Goal: Task Accomplishment & Management: Use online tool/utility

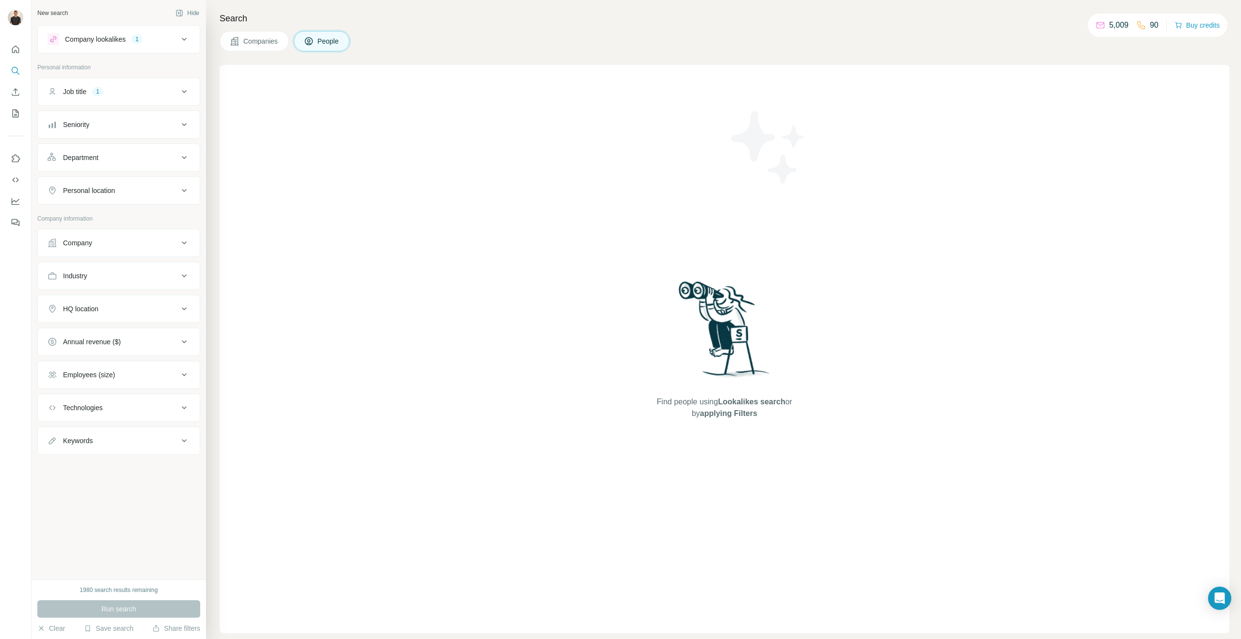
click at [115, 191] on div "Personal location" at bounding box center [89, 191] width 52 height 10
click at [99, 220] on input "text" at bounding box center [119, 214] width 143 height 17
type input "*****"
click at [83, 268] on label "🇦🇺 [GEOGRAPHIC_DATA]" at bounding box center [96, 270] width 81 height 12
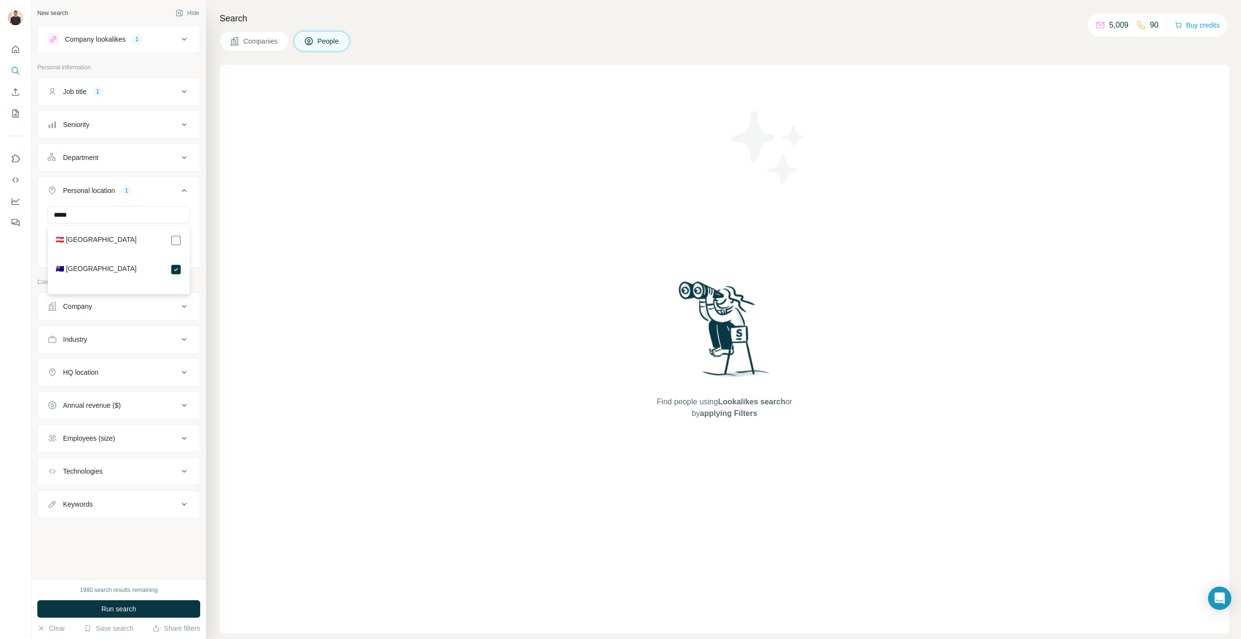
click at [208, 177] on div "Search Companies People Find people using Lookalikes search or by applying Filt…" at bounding box center [723, 319] width 1035 height 639
click at [103, 607] on span "Run search" at bounding box center [118, 609] width 35 height 10
click at [106, 311] on div "Company" at bounding box center [113, 307] width 131 height 10
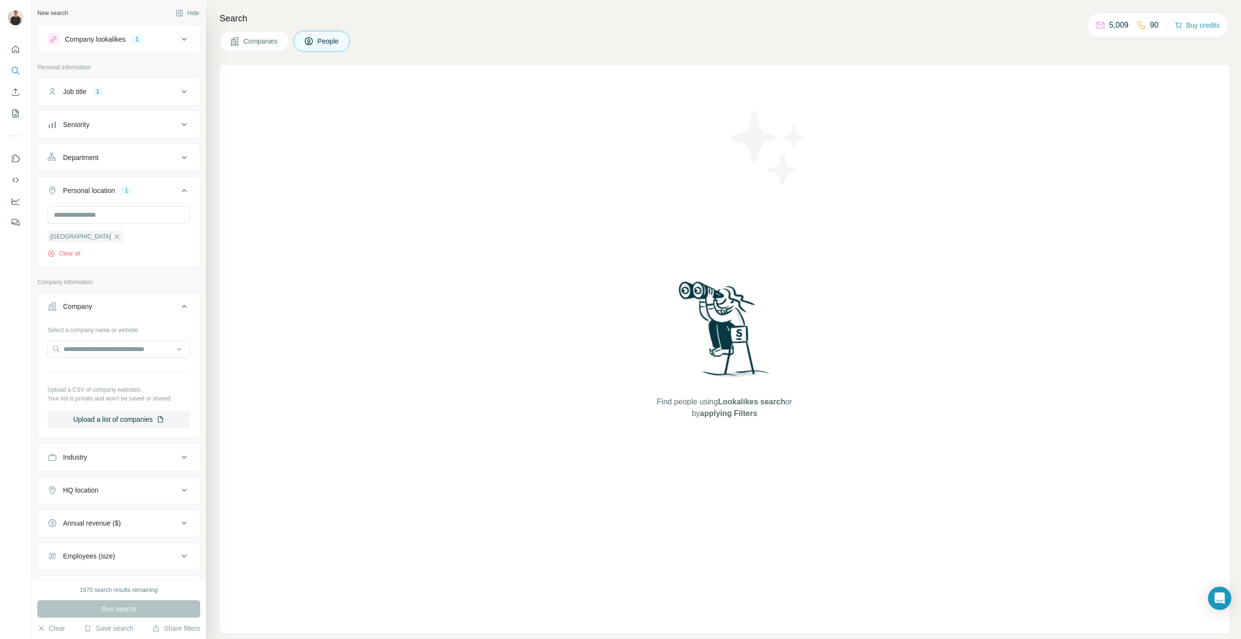
scroll to position [84, 0]
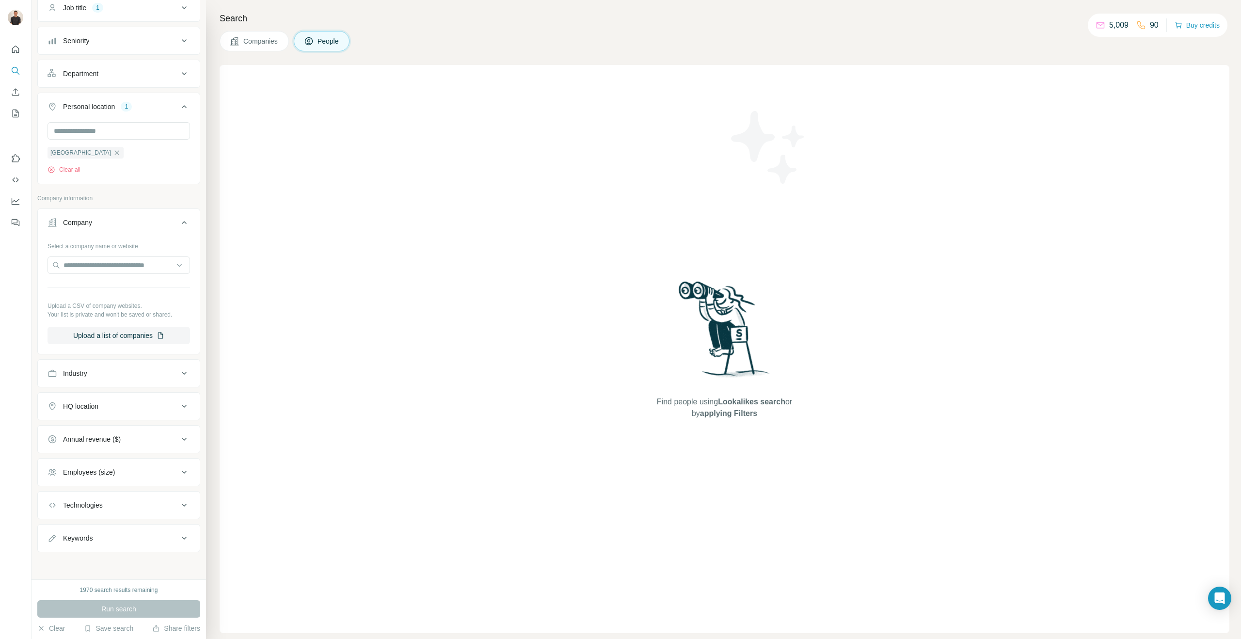
click at [183, 224] on icon at bounding box center [184, 223] width 12 height 12
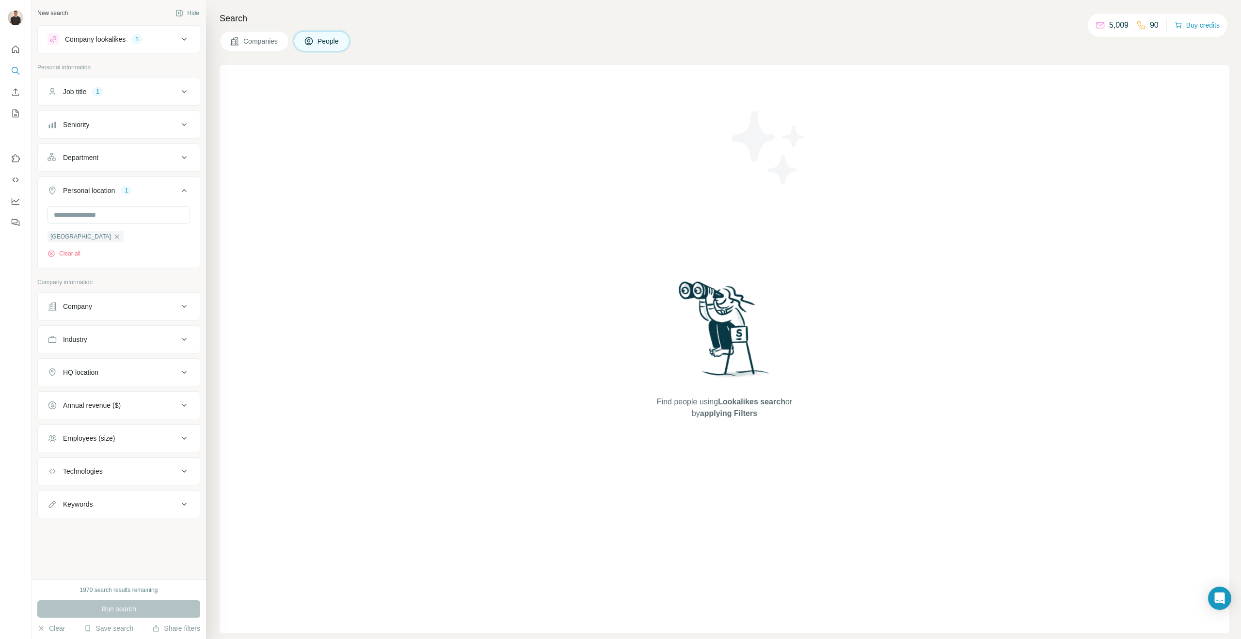
click at [112, 335] on div "Industry" at bounding box center [113, 340] width 131 height 10
click at [105, 363] on input at bounding box center [114, 363] width 120 height 11
click at [202, 356] on div "New search Hide Company lookalikes 1 Personal information Job title 1 Seniority…" at bounding box center [119, 289] width 175 height 579
click at [121, 405] on div "HQ location" at bounding box center [113, 402] width 131 height 10
click at [105, 424] on input "text" at bounding box center [119, 425] width 143 height 17
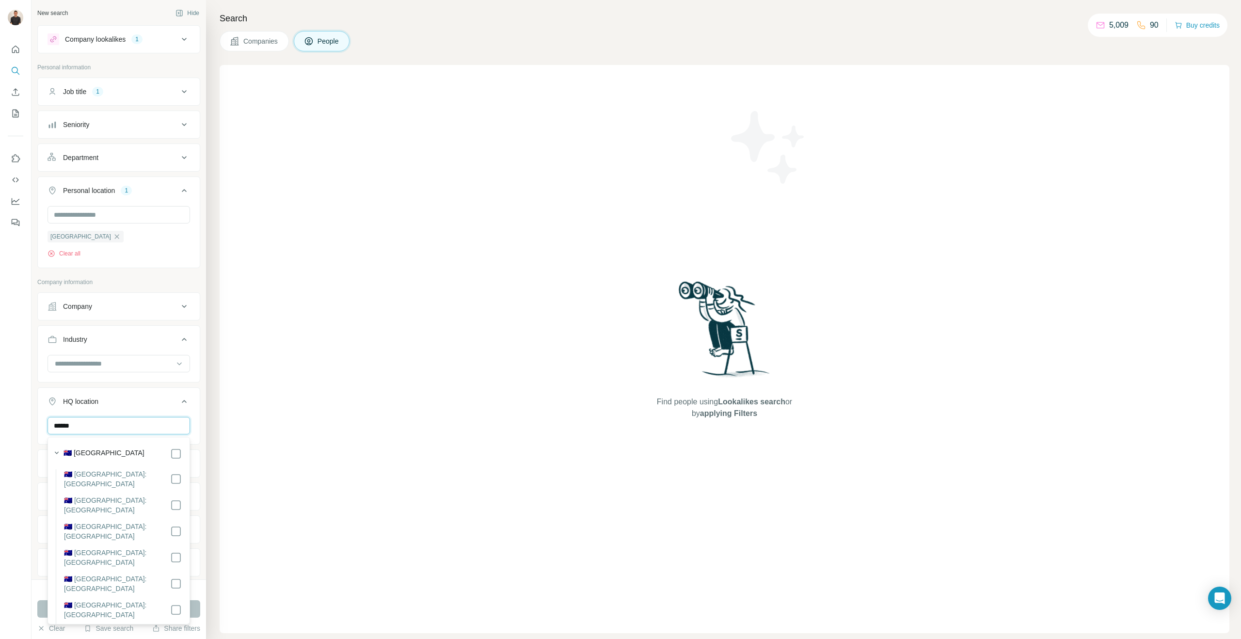
type input "******"
click at [94, 453] on label "🇦🇺 [GEOGRAPHIC_DATA]" at bounding box center [104, 454] width 81 height 12
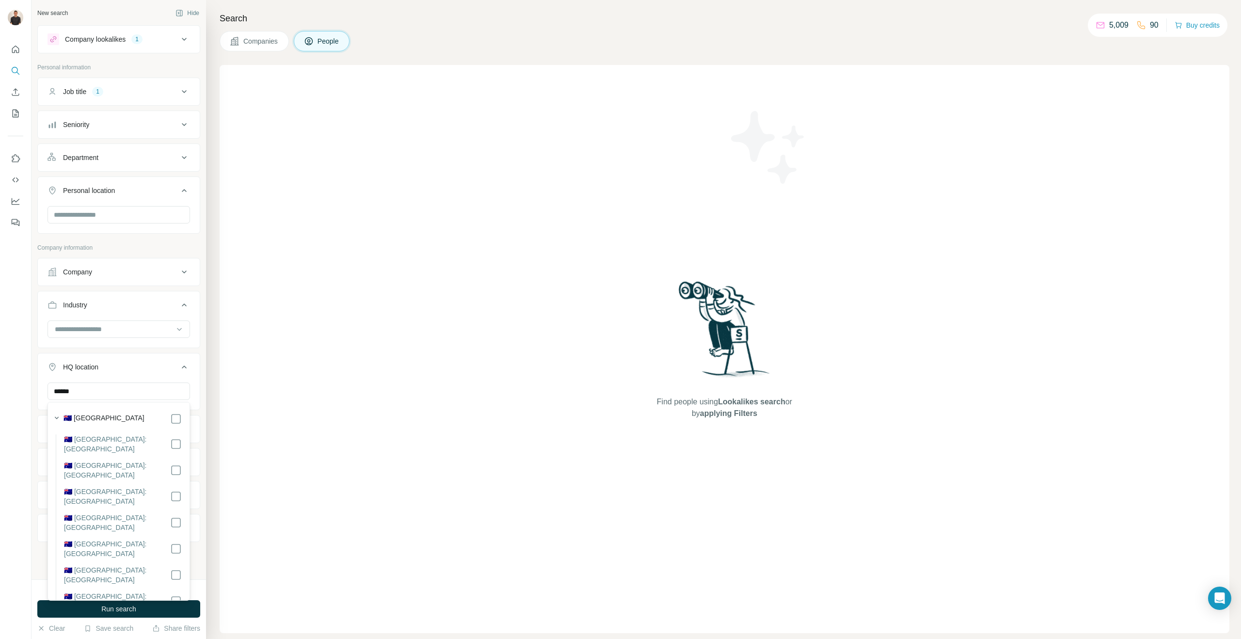
scroll to position [99, 0]
click at [202, 388] on div "New search Hide Company lookalikes 1 Personal information Job title 1 Seniority…" at bounding box center [119, 289] width 175 height 579
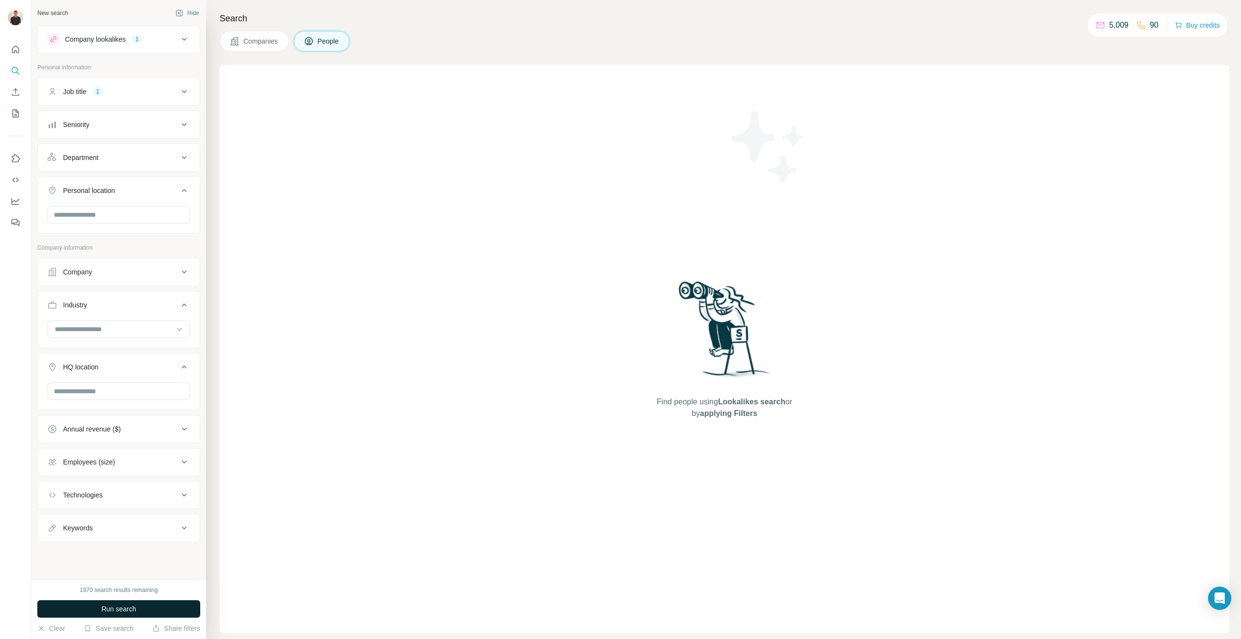
click at [132, 611] on span "Run search" at bounding box center [118, 609] width 35 height 10
click at [138, 96] on div "Job title 1" at bounding box center [113, 92] width 131 height 10
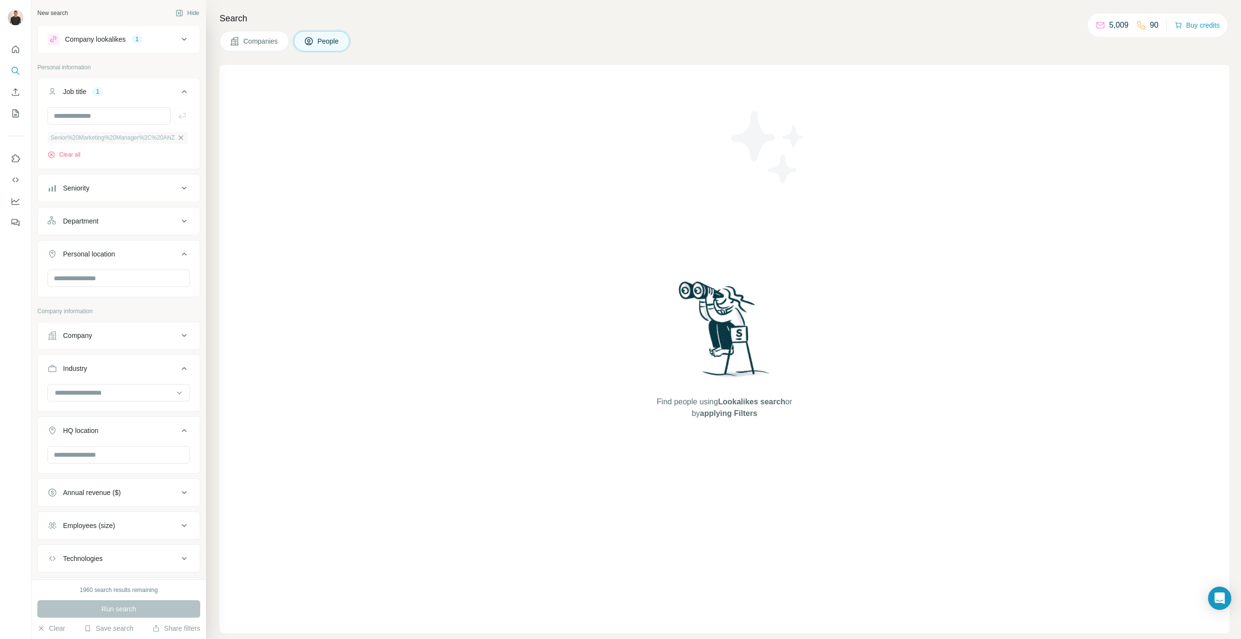
click at [183, 137] on icon "button" at bounding box center [180, 137] width 4 height 4
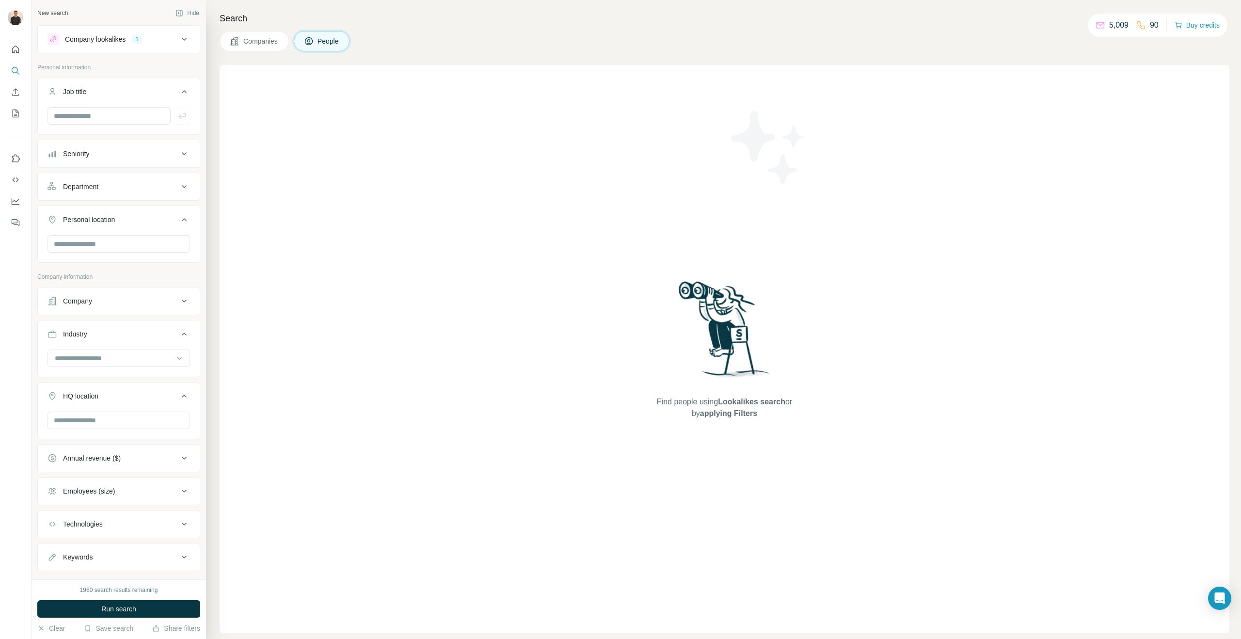
click at [128, 46] on button "Company lookalikes 1" at bounding box center [119, 39] width 162 height 23
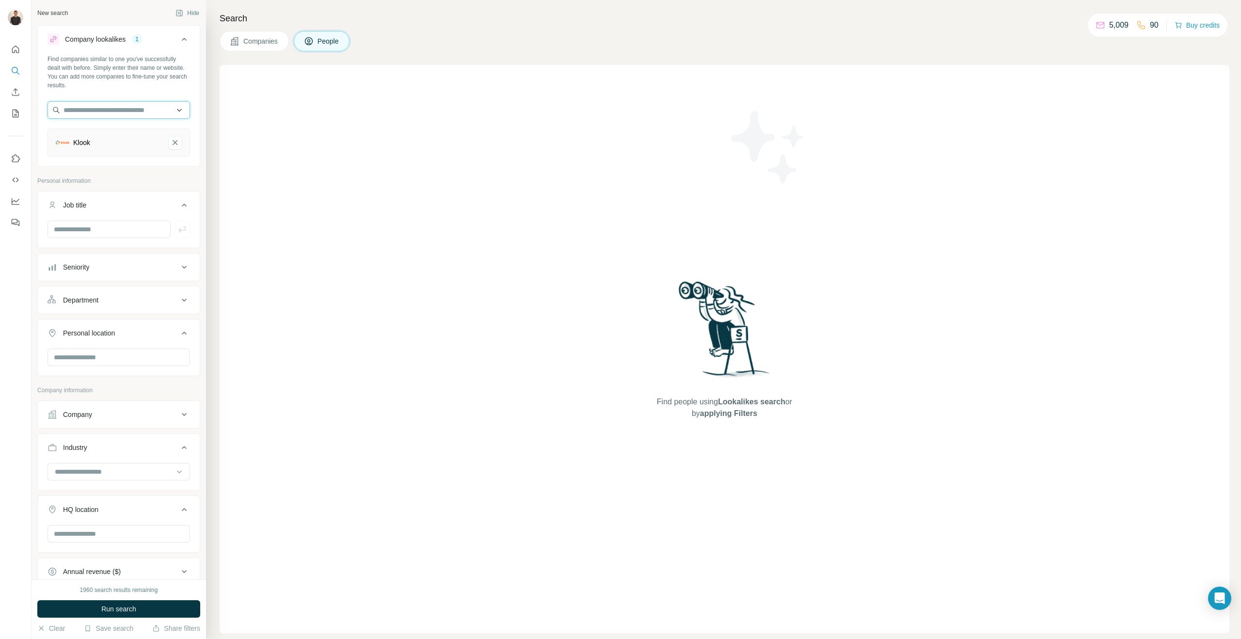
click at [139, 118] on input "text" at bounding box center [119, 109] width 143 height 17
type input "*********"
drag, startPoint x: 127, startPoint y: 143, endPoint x: 122, endPoint y: 159, distance: 16.4
click at [122, 159] on div "TripADeal nrl.com TripADeal tripadeal.com.au TripinDeal tripindeal.com TriRadia…" at bounding box center [119, 189] width 143 height 136
click at [115, 108] on input "*********" at bounding box center [119, 109] width 143 height 17
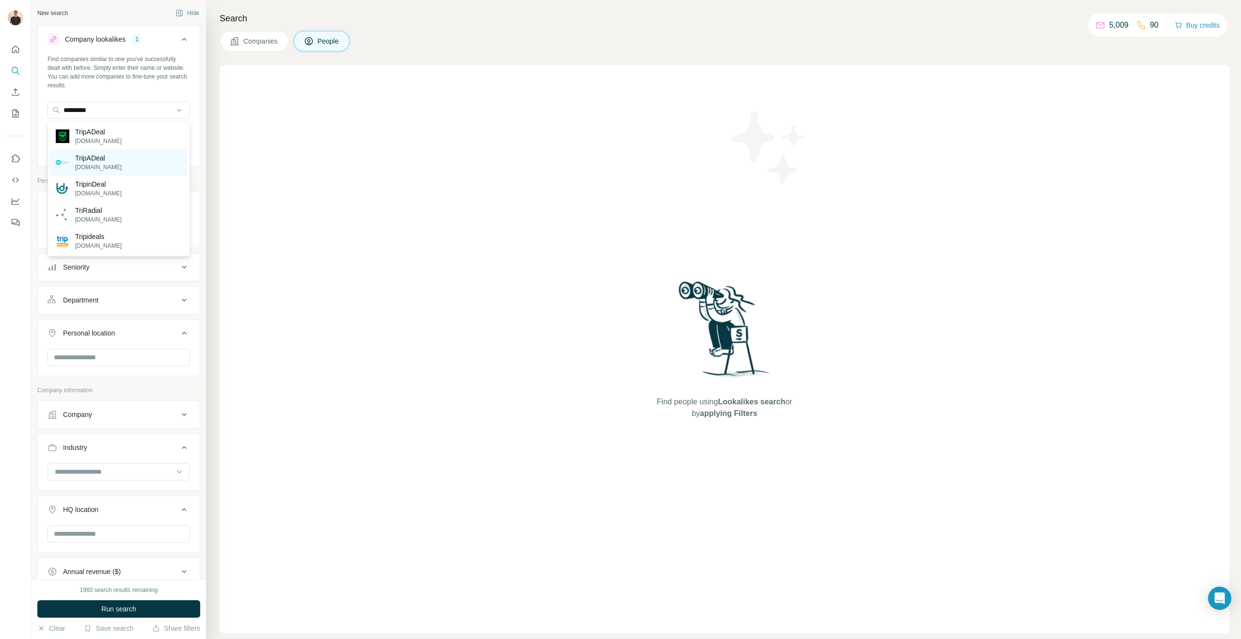
click at [104, 159] on p "TripADeal" at bounding box center [98, 158] width 47 height 10
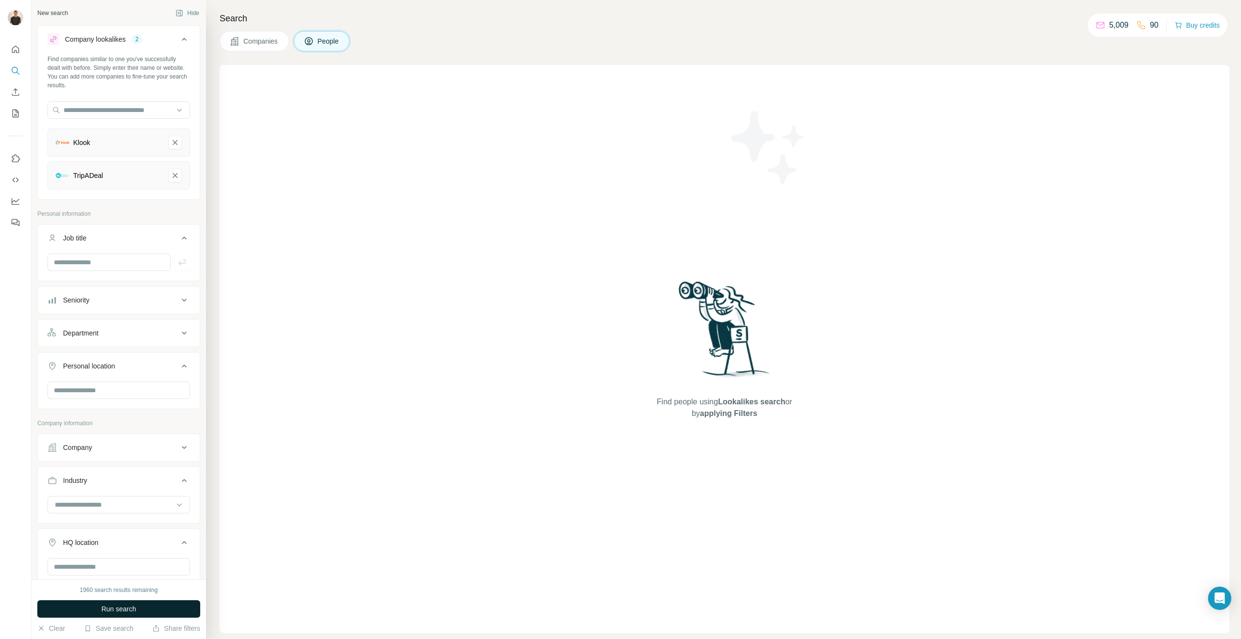
click at [116, 609] on span "Run search" at bounding box center [118, 609] width 35 height 10
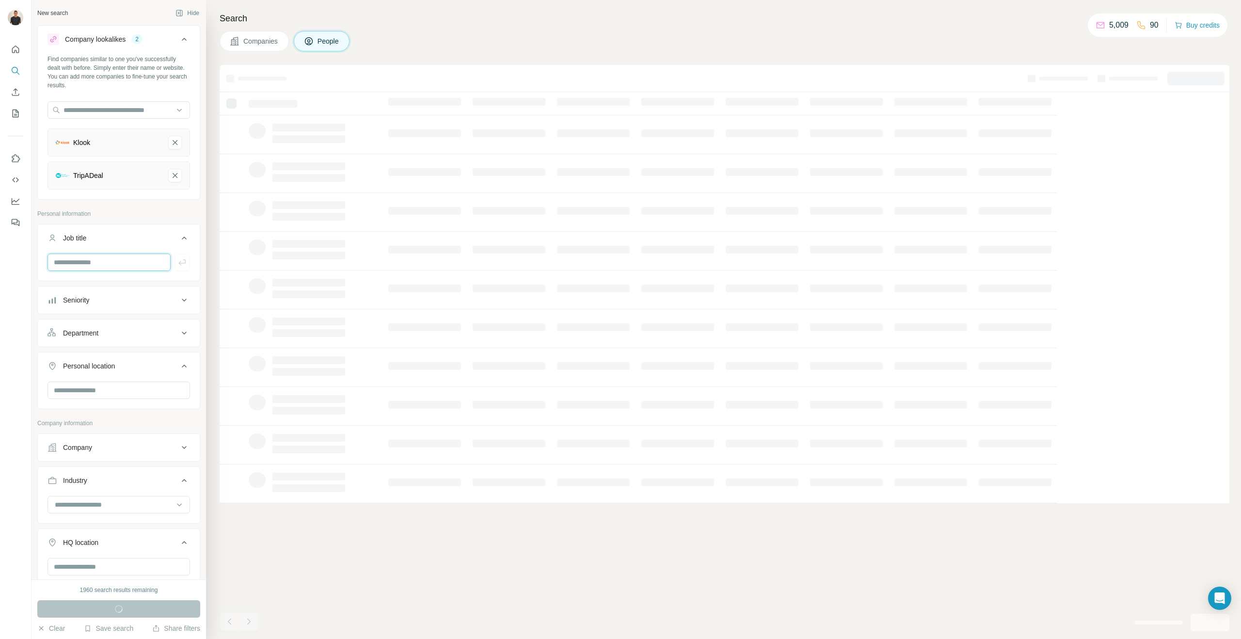
click at [96, 262] on input "text" at bounding box center [109, 262] width 123 height 17
type input "**********"
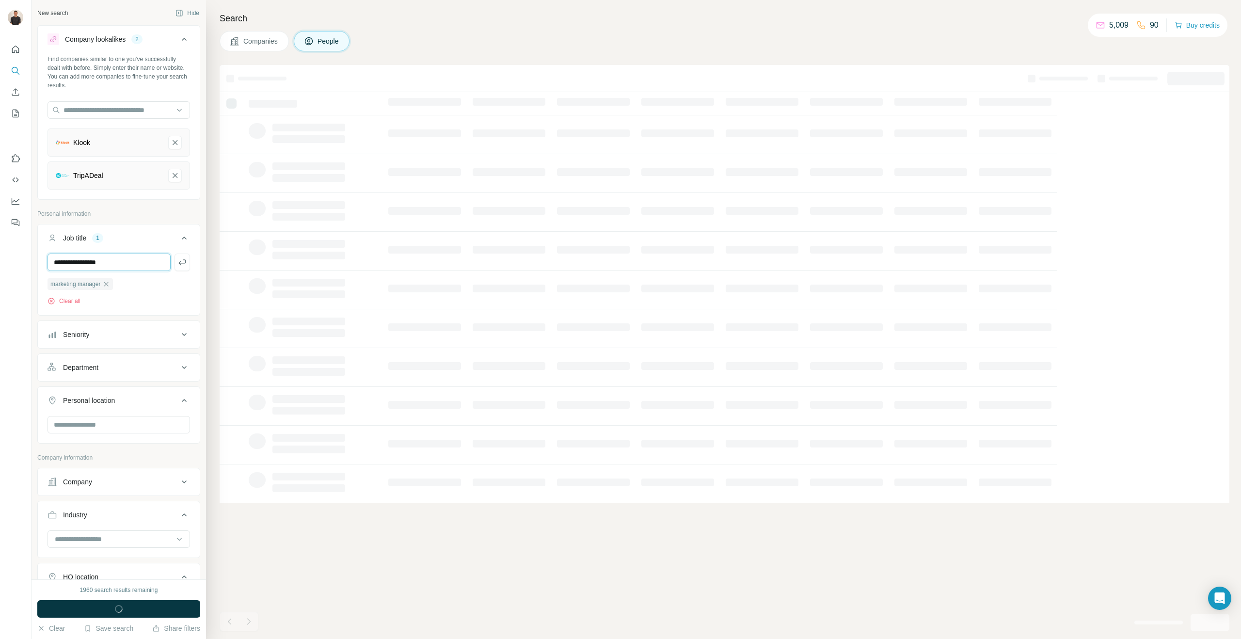
type input "**********"
type input "*********"
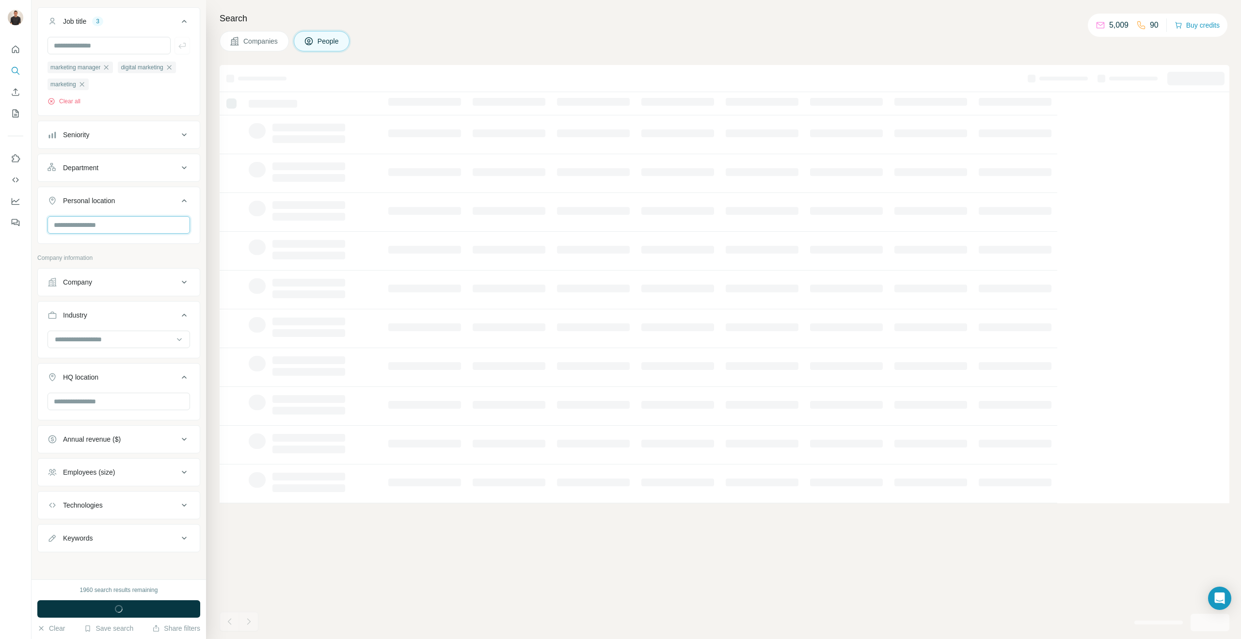
click at [80, 229] on input "text" at bounding box center [119, 224] width 143 height 17
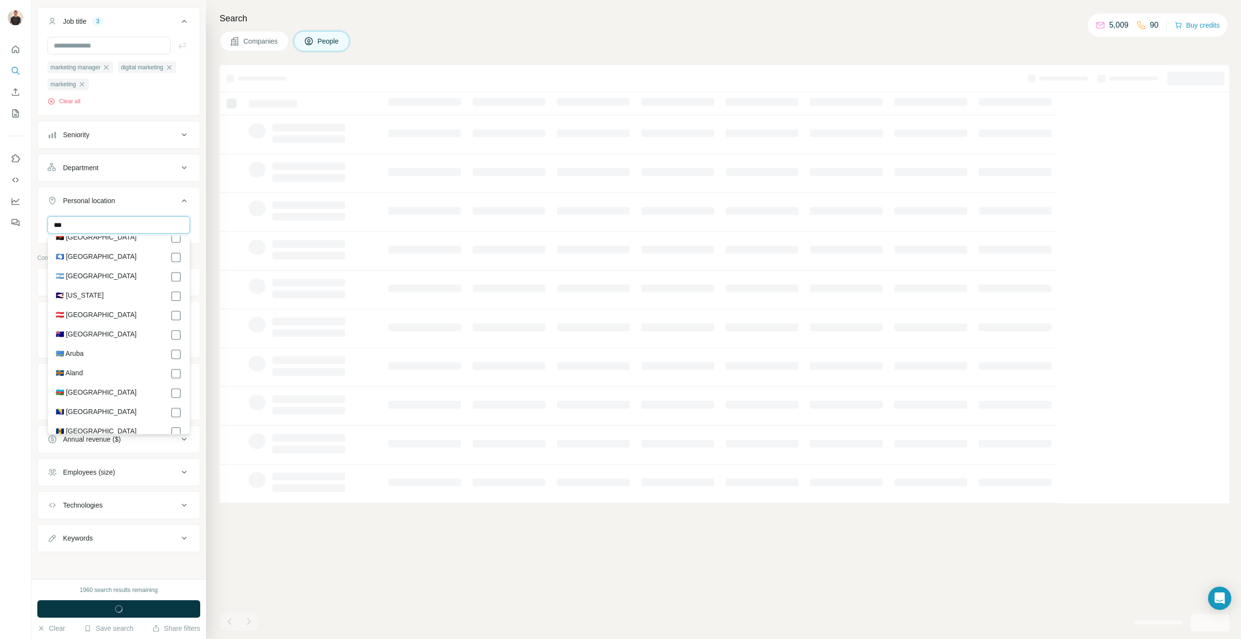
scroll to position [0, 0]
type input "***"
click at [83, 275] on label "🇦🇺 Australia" at bounding box center [96, 280] width 81 height 12
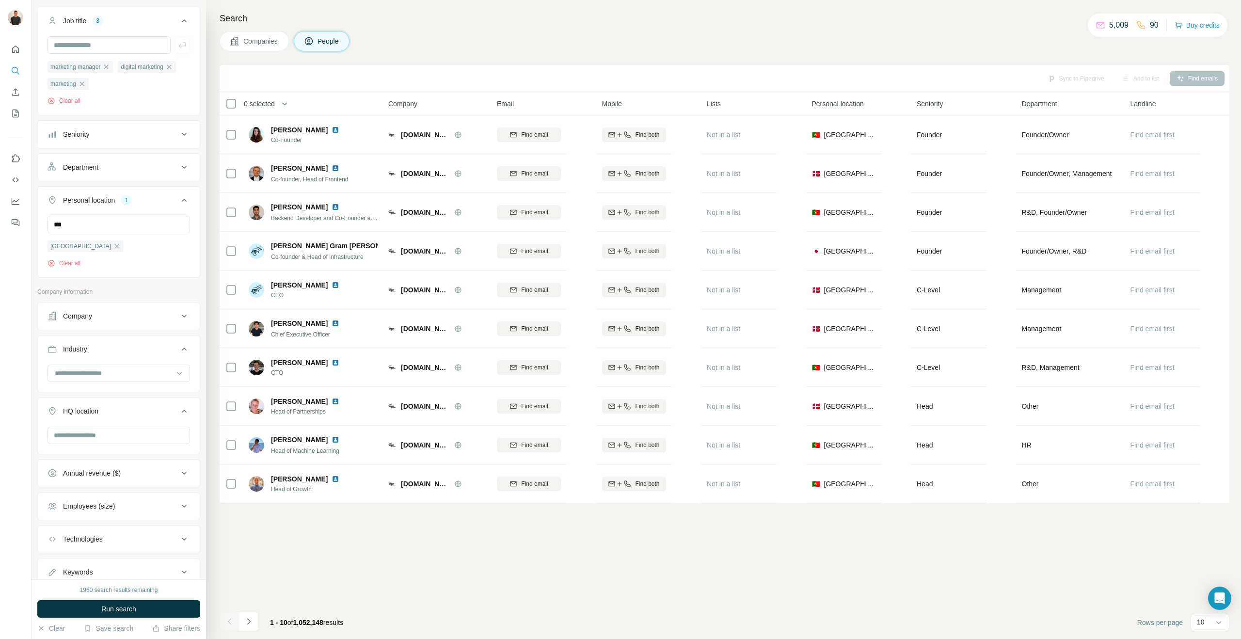
click at [205, 371] on div "New search Hide Company lookalikes 2 Find companies similar to one you've succe…" at bounding box center [119, 289] width 175 height 579
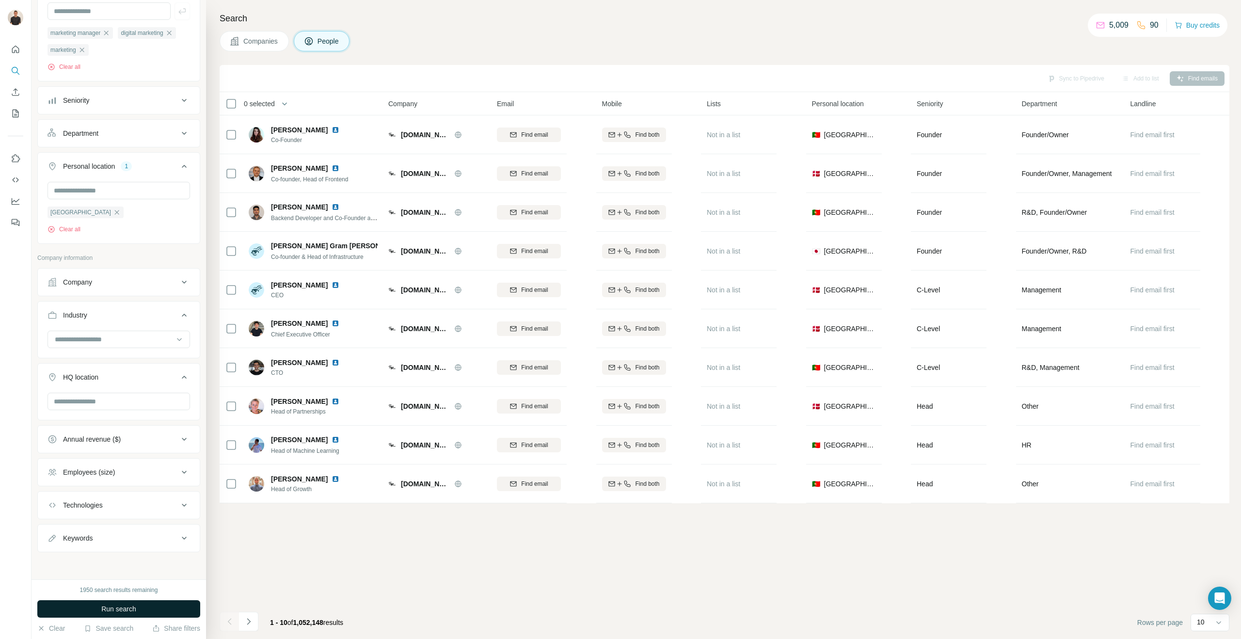
click at [115, 606] on span "Run search" at bounding box center [118, 609] width 35 height 10
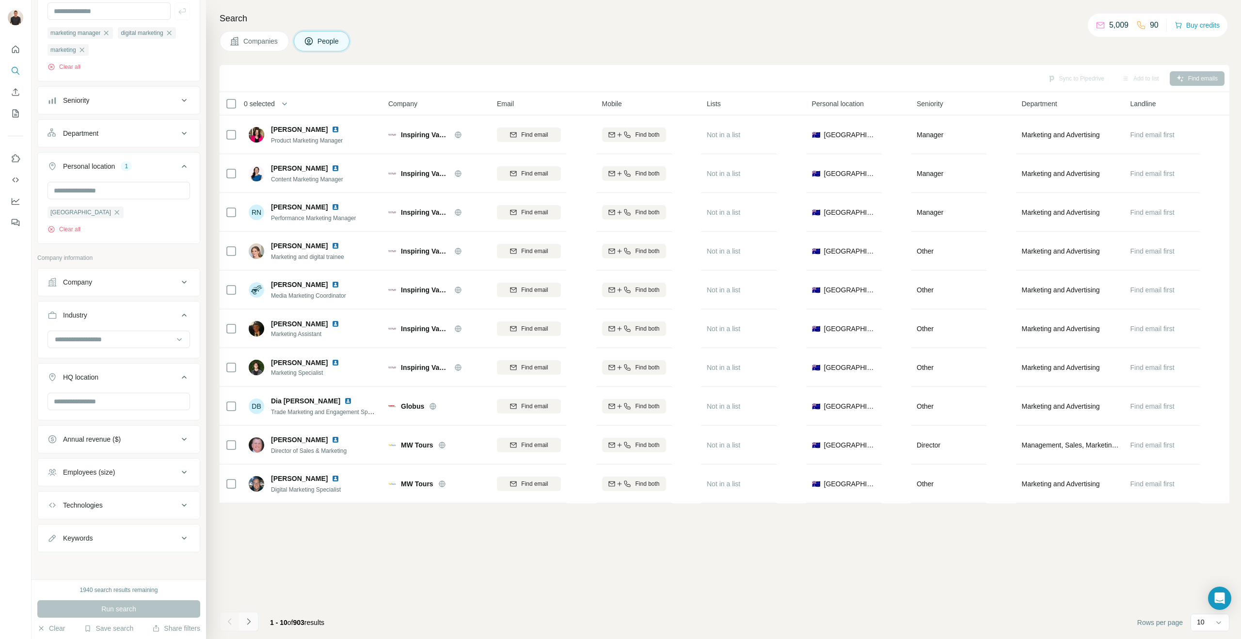
click at [249, 620] on icon "Navigate to next page" at bounding box center [249, 622] width 10 height 10
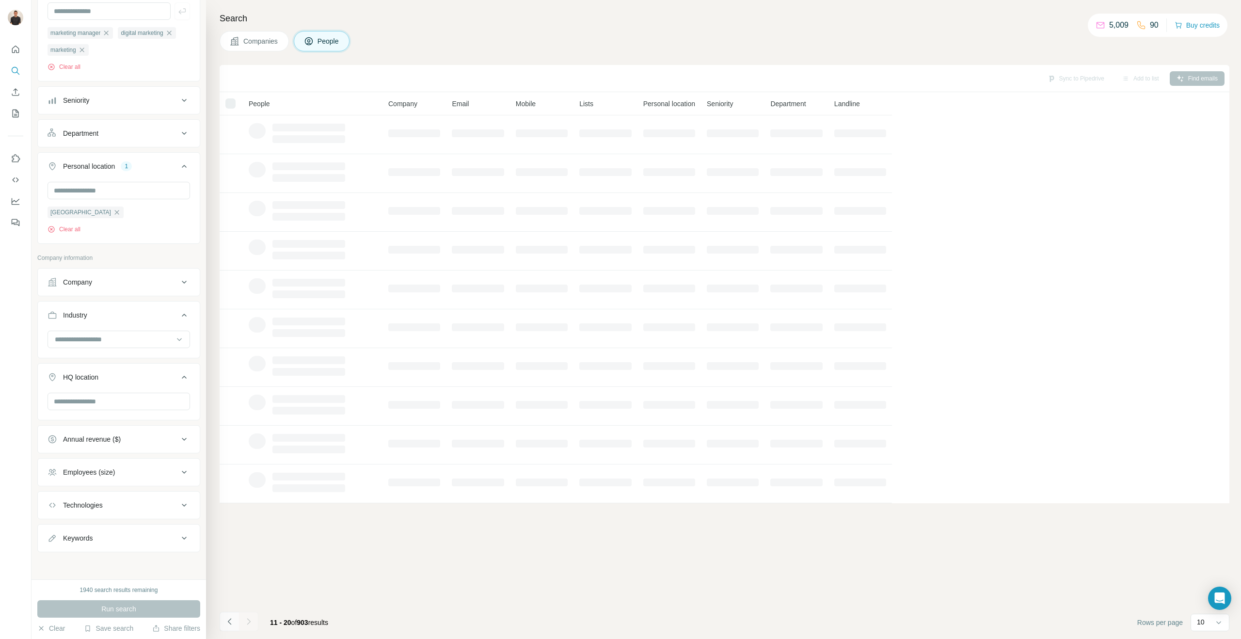
click at [229, 621] on icon "Navigate to previous page" at bounding box center [230, 622] width 10 height 10
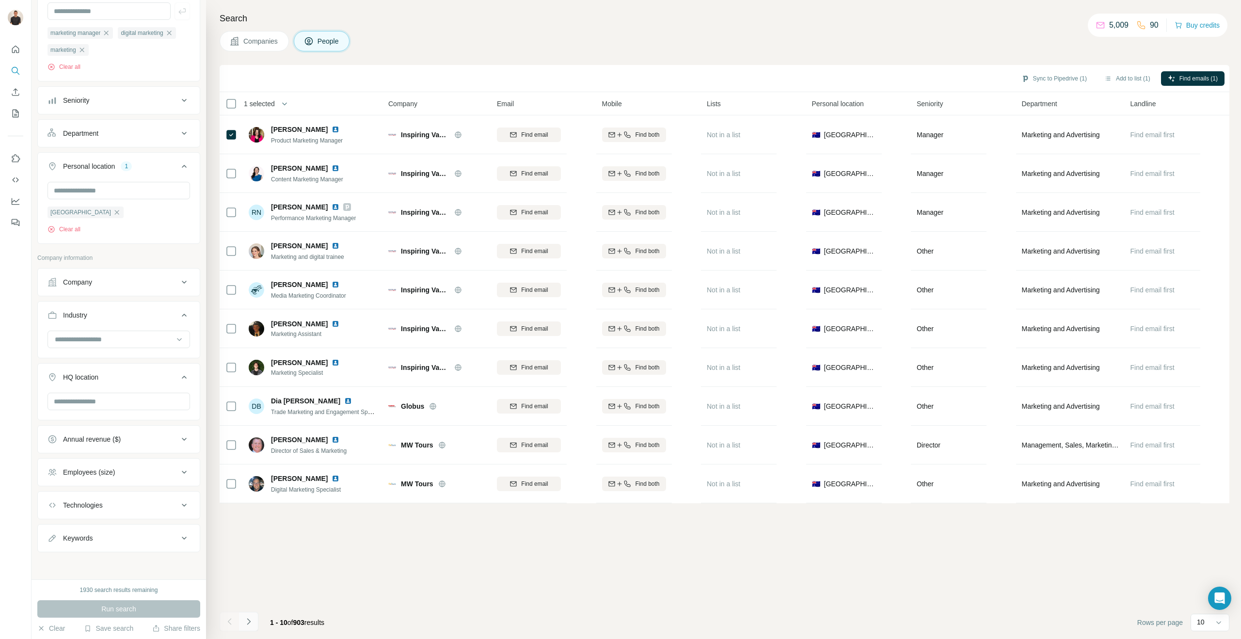
click at [249, 621] on icon "Navigate to next page" at bounding box center [248, 621] width 3 height 6
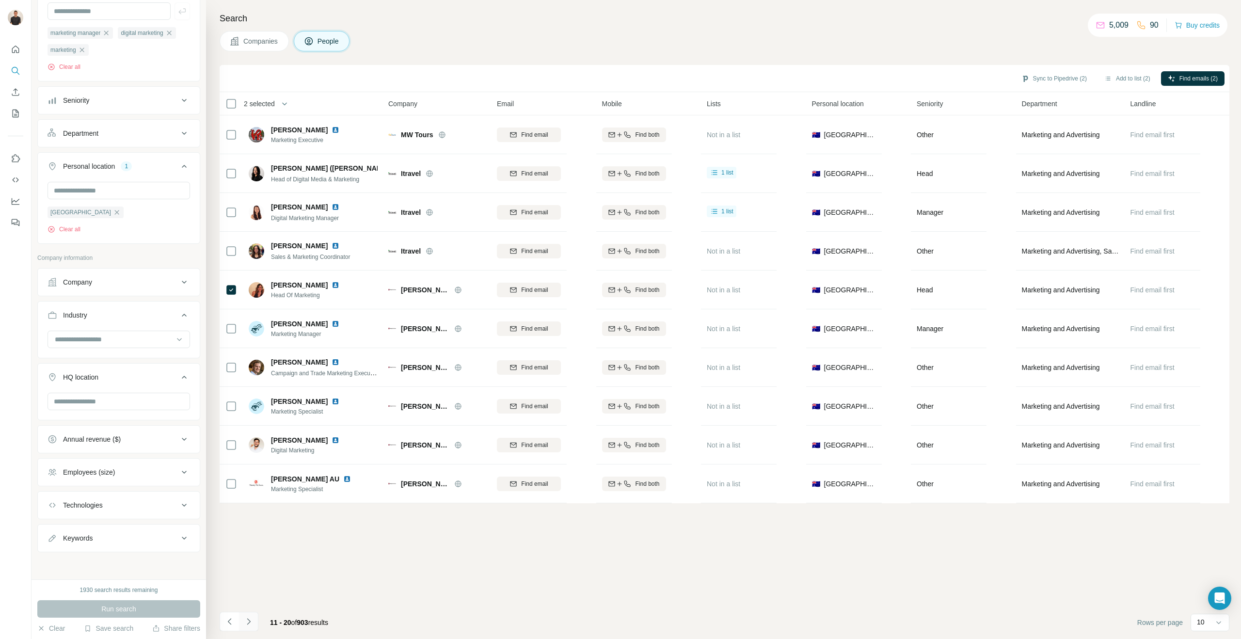
click at [251, 619] on icon "Navigate to next page" at bounding box center [249, 622] width 10 height 10
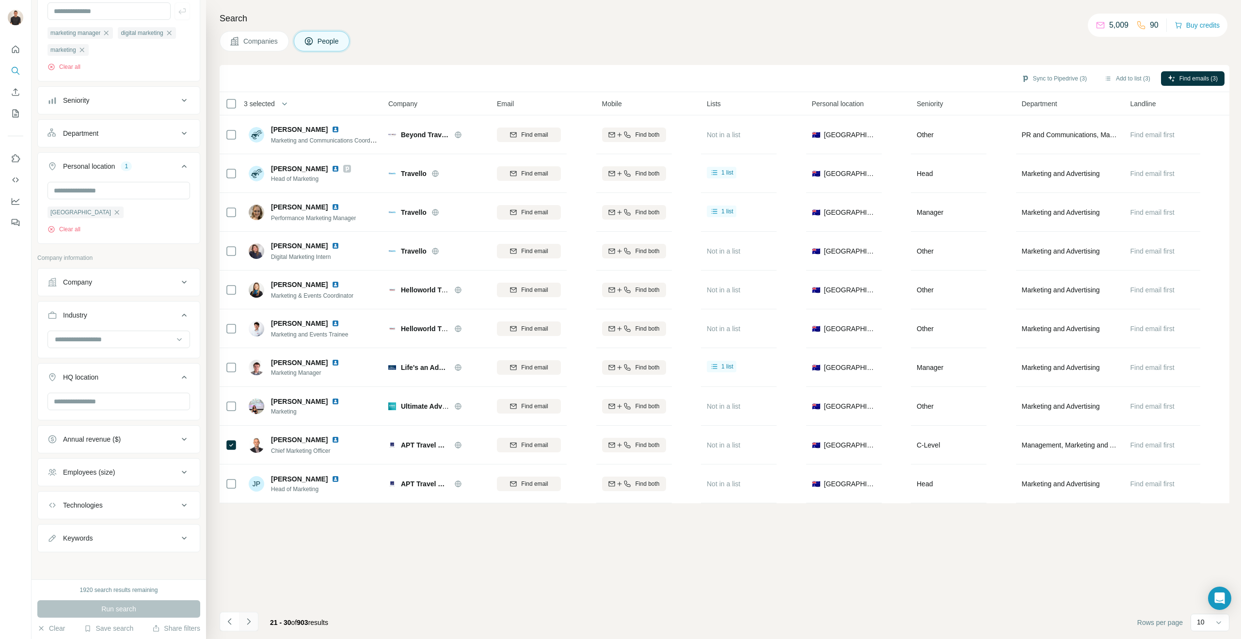
click at [249, 618] on icon "Navigate to next page" at bounding box center [249, 622] width 10 height 10
click at [249, 624] on icon "Navigate to next page" at bounding box center [249, 622] width 10 height 10
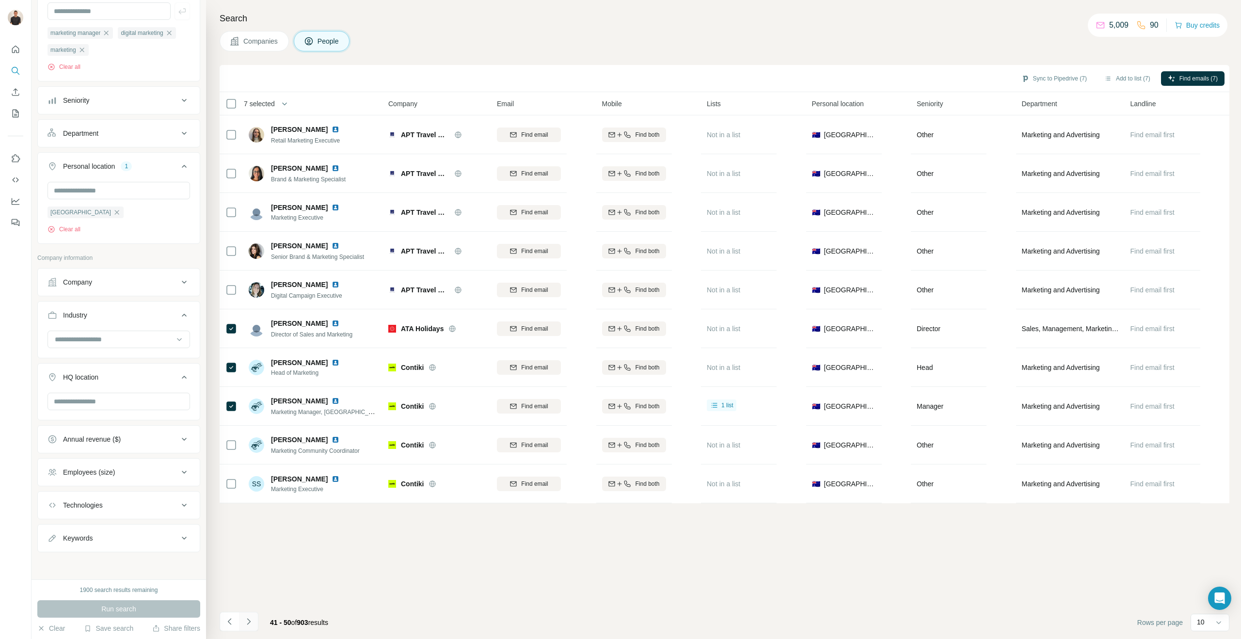
click at [250, 621] on icon "Navigate to next page" at bounding box center [248, 621] width 3 height 6
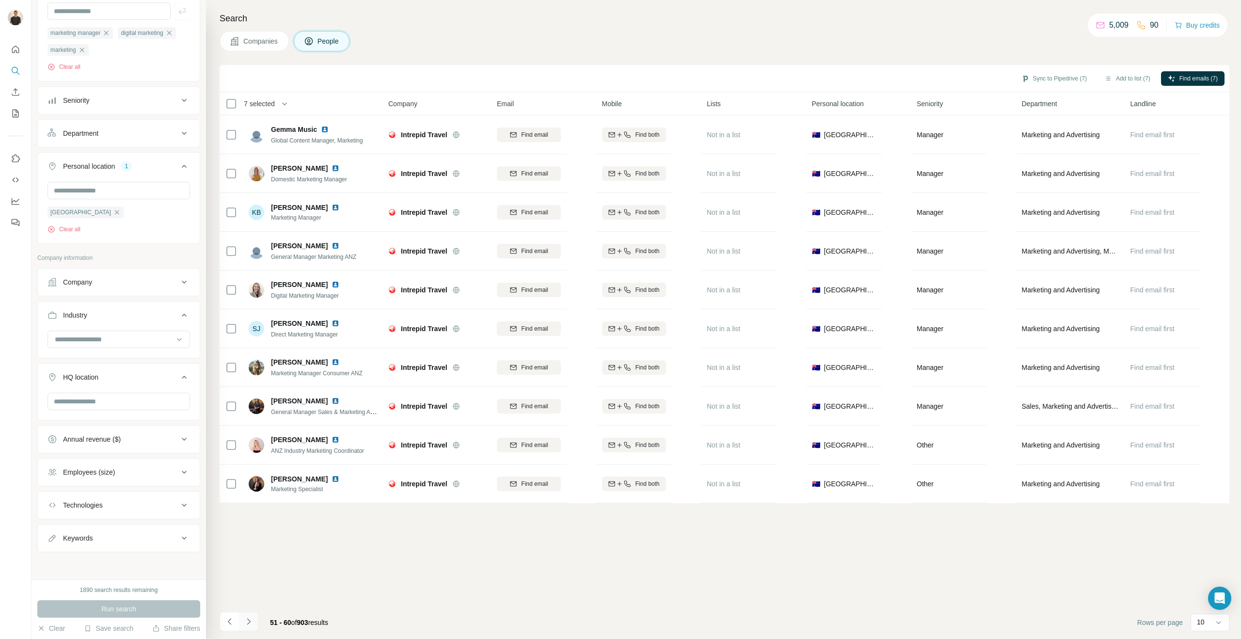
click at [244, 620] on icon "Navigate to next page" at bounding box center [249, 622] width 10 height 10
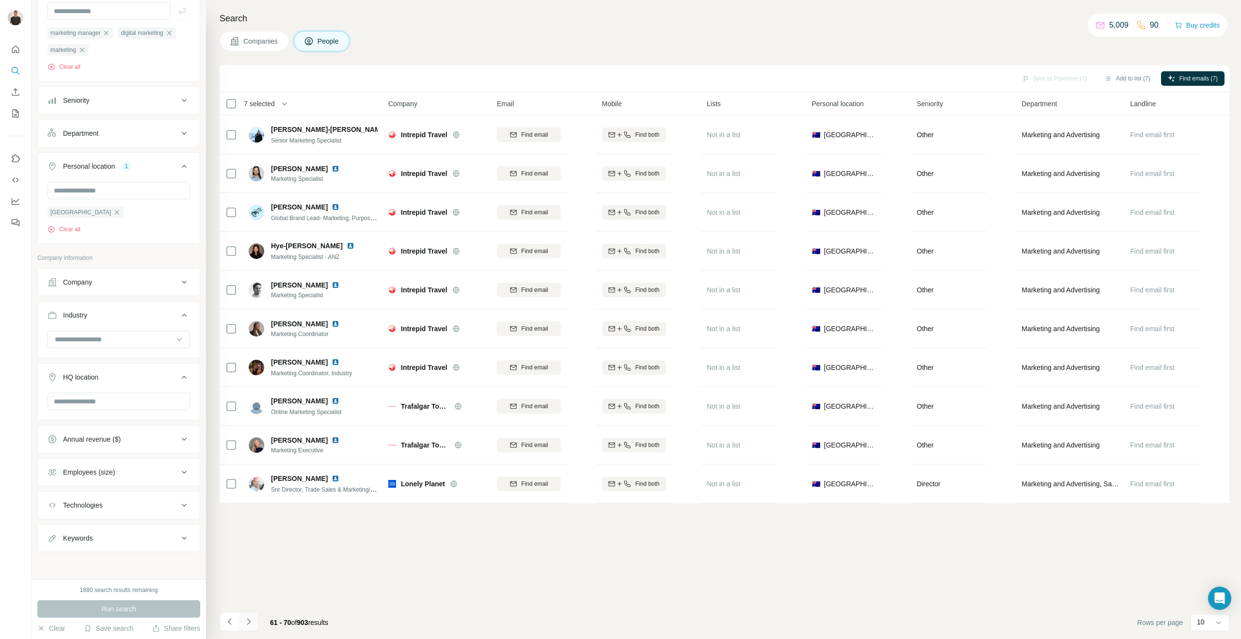
click at [256, 627] on button "Navigate to next page" at bounding box center [248, 621] width 19 height 19
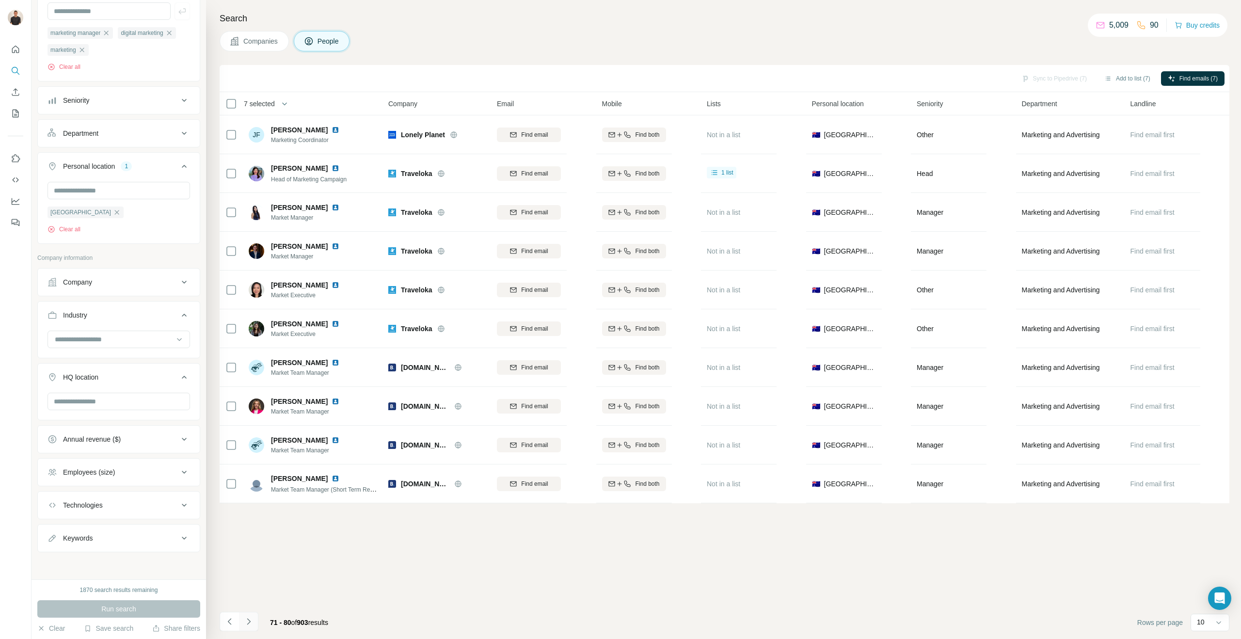
click at [245, 618] on icon "Navigate to next page" at bounding box center [249, 622] width 10 height 10
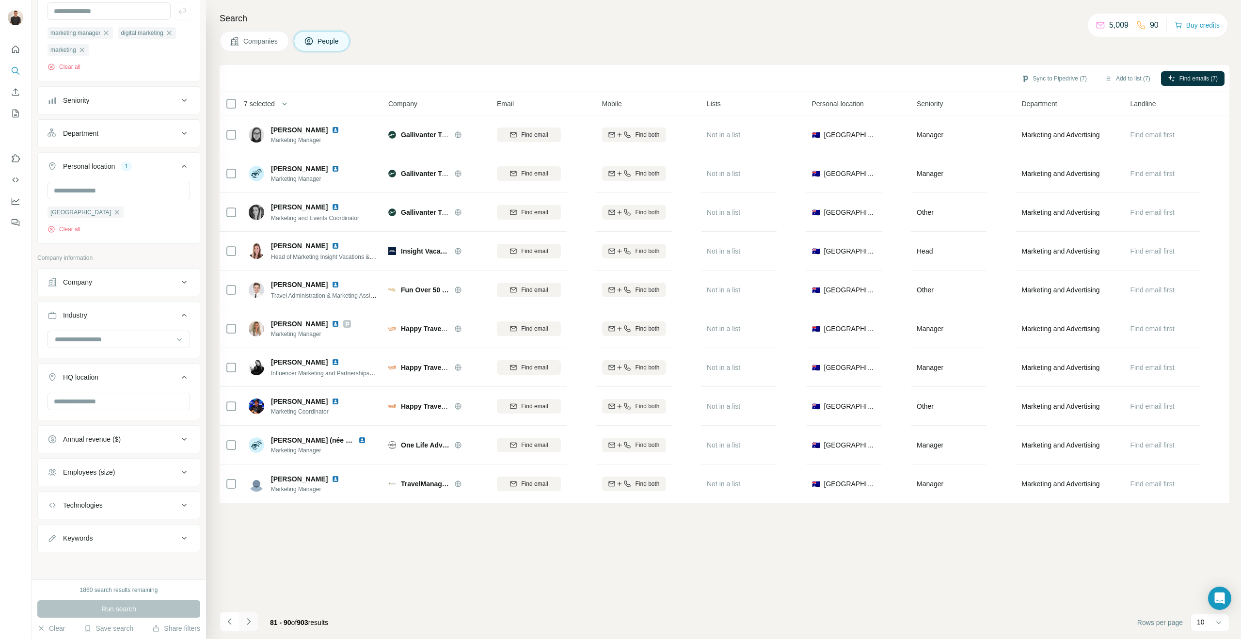
click at [251, 620] on icon "Navigate to next page" at bounding box center [249, 622] width 10 height 10
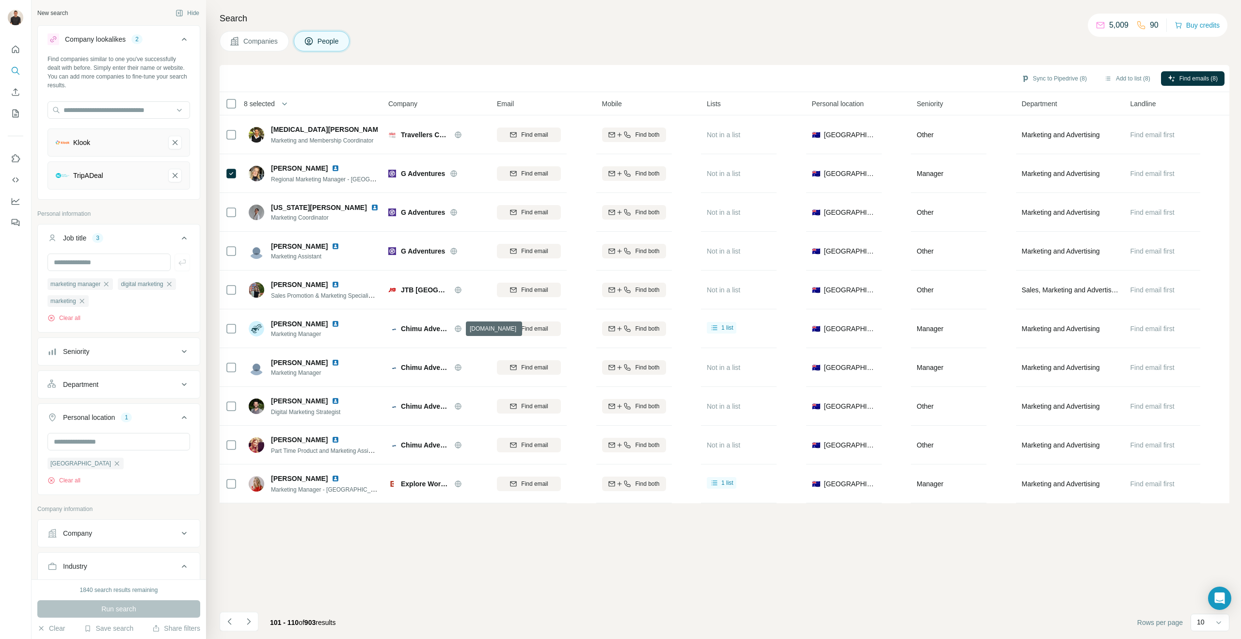
scroll to position [99, 0]
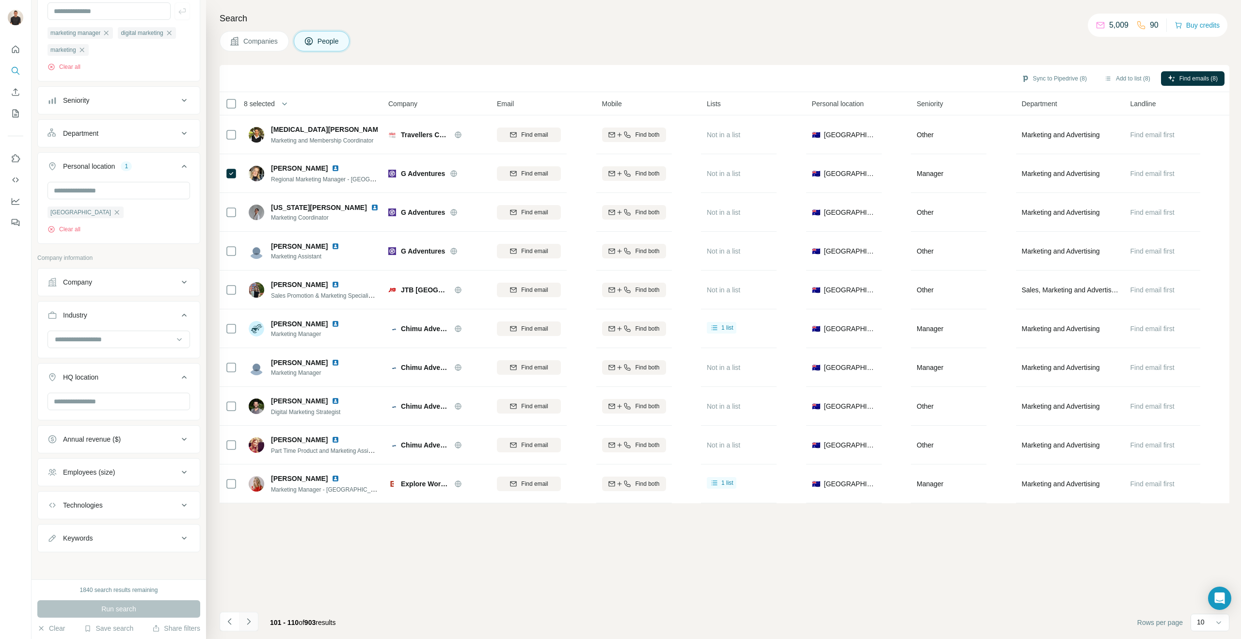
click at [249, 621] on icon "Navigate to next page" at bounding box center [249, 622] width 10 height 10
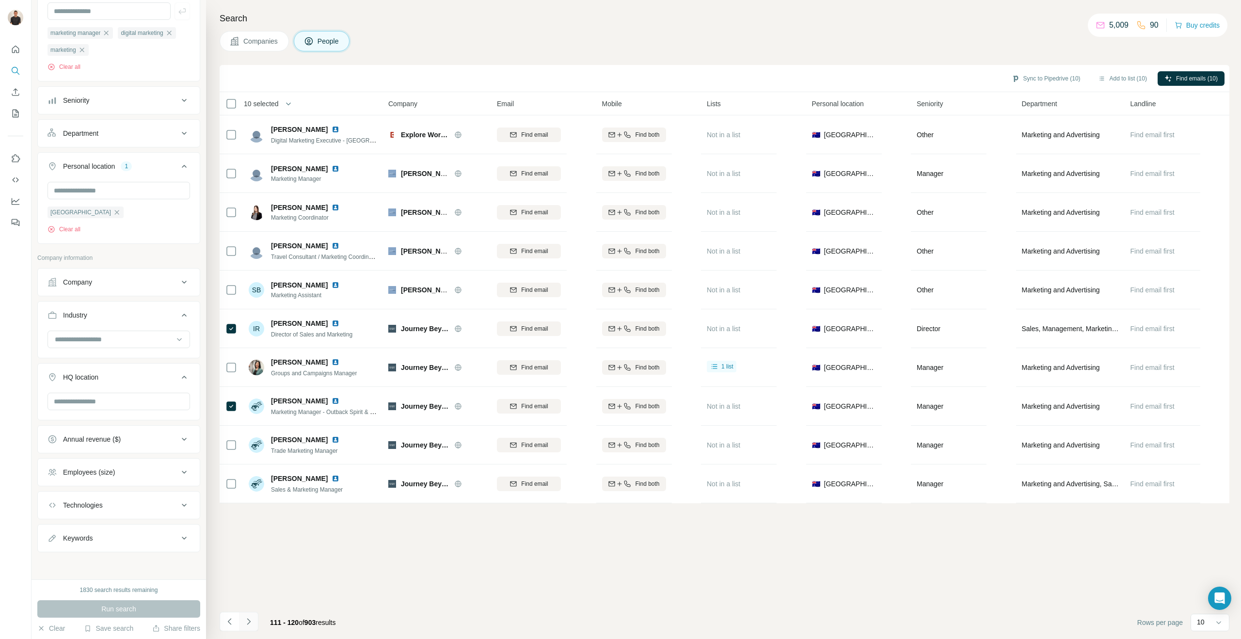
click at [251, 620] on icon "Navigate to next page" at bounding box center [249, 622] width 10 height 10
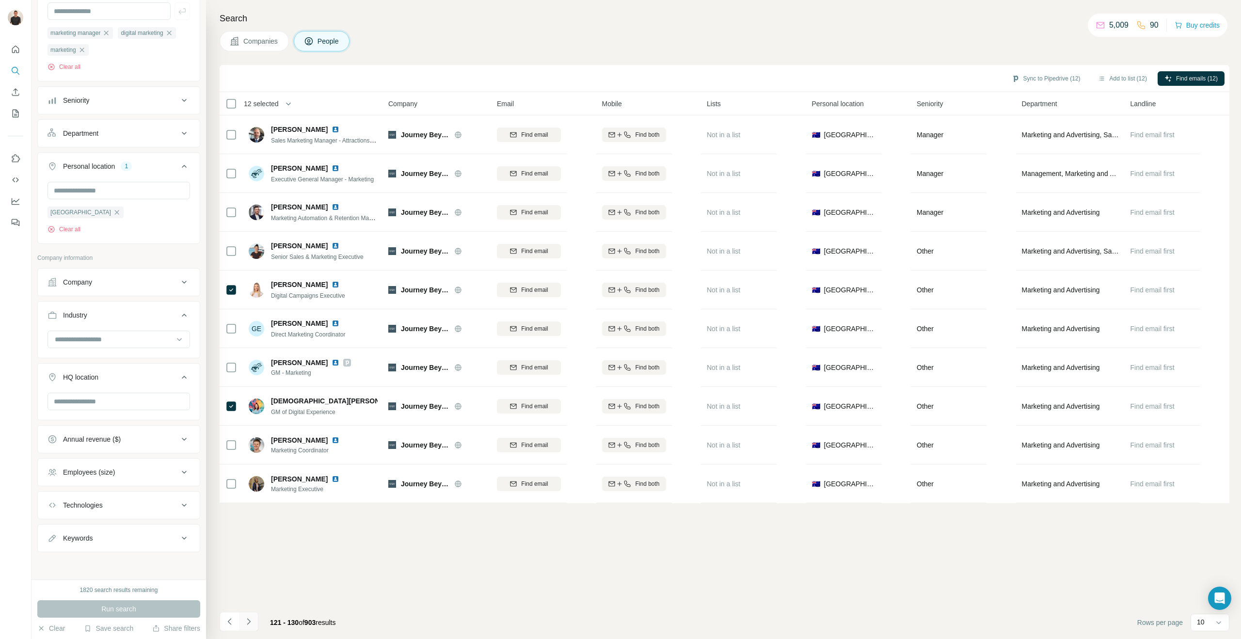
click at [245, 623] on icon "Navigate to next page" at bounding box center [249, 622] width 10 height 10
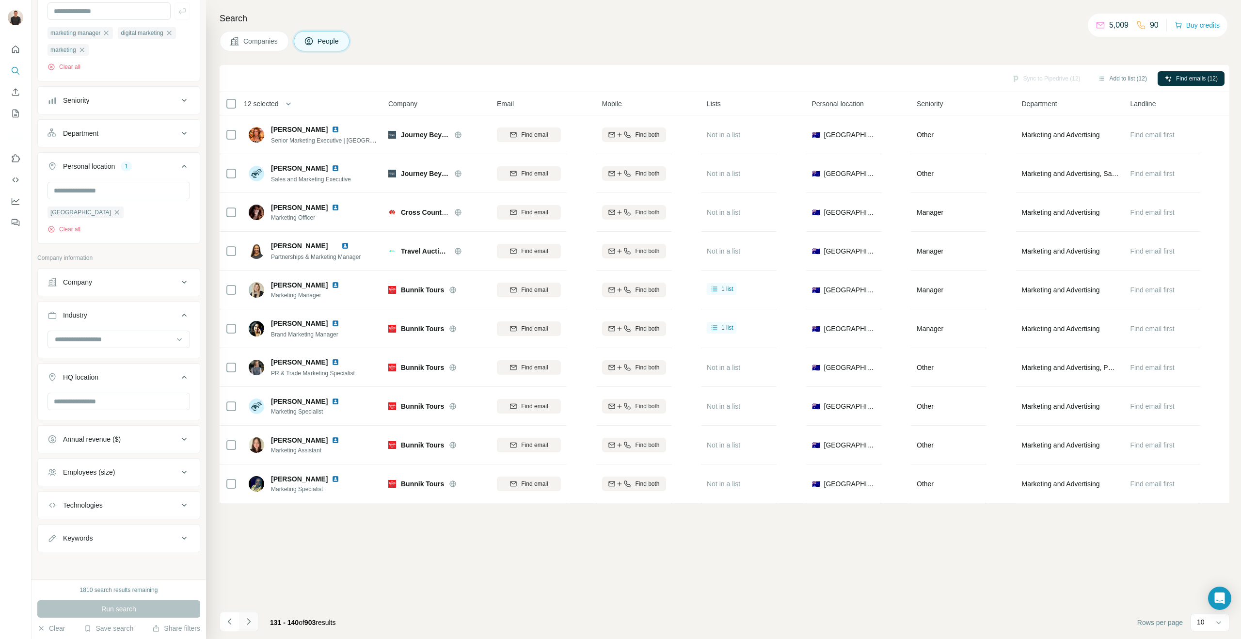
click at [251, 619] on icon "Navigate to next page" at bounding box center [249, 622] width 10 height 10
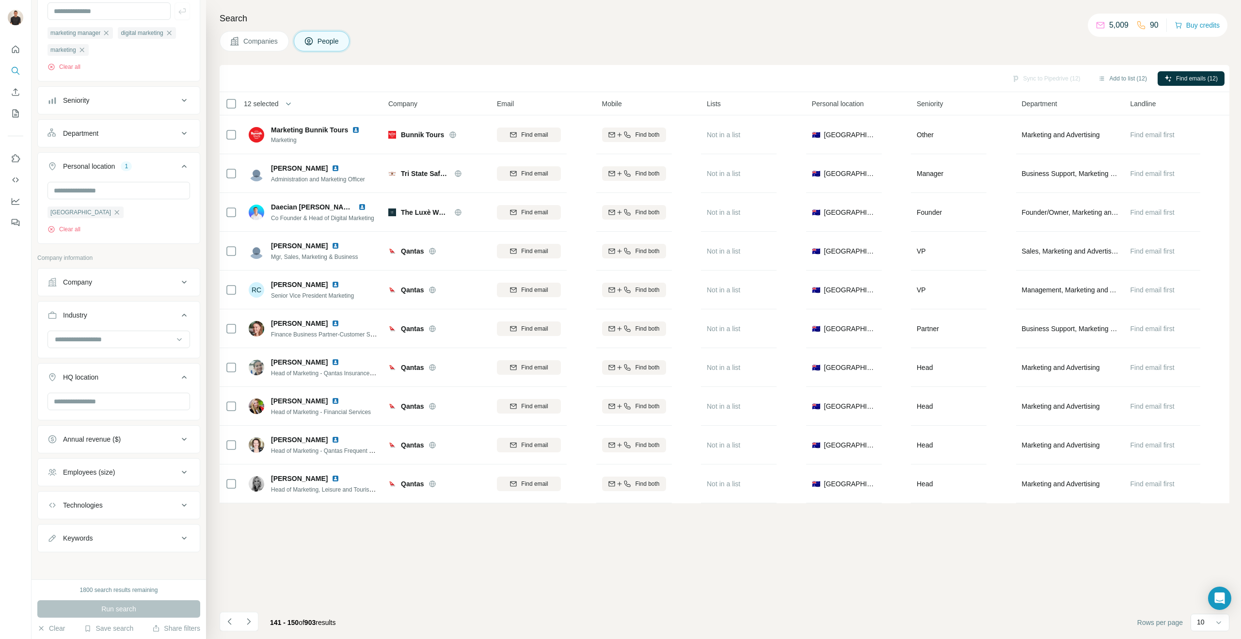
drag, startPoint x: 248, startPoint y: 624, endPoint x: 95, endPoint y: 170, distance: 478.9
click at [248, 624] on icon "Navigate to next page" at bounding box center [249, 622] width 10 height 10
click at [251, 621] on icon "Navigate to next page" at bounding box center [249, 622] width 10 height 10
click at [245, 621] on icon "Navigate to next page" at bounding box center [249, 622] width 10 height 10
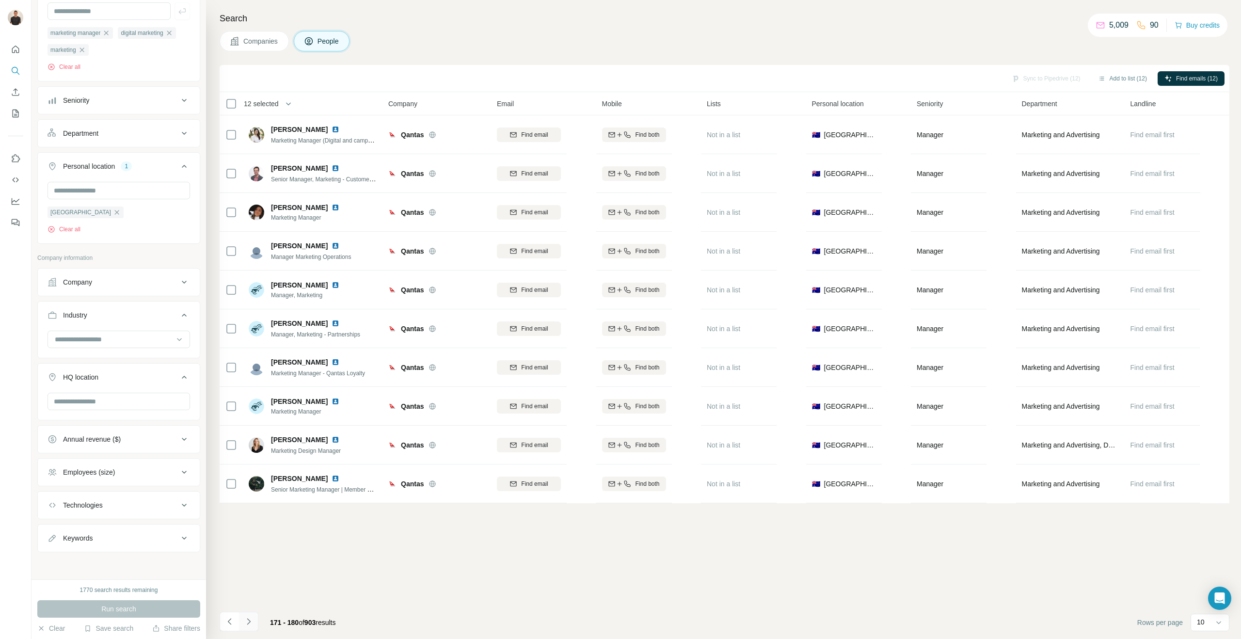
click at [249, 623] on icon "Navigate to next page" at bounding box center [249, 622] width 10 height 10
click at [246, 621] on icon "Navigate to next page" at bounding box center [249, 622] width 10 height 10
click at [249, 620] on icon "Navigate to next page" at bounding box center [248, 621] width 3 height 6
click at [250, 622] on icon "Navigate to next page" at bounding box center [248, 621] width 3 height 6
click at [246, 624] on icon "Navigate to next page" at bounding box center [249, 622] width 10 height 10
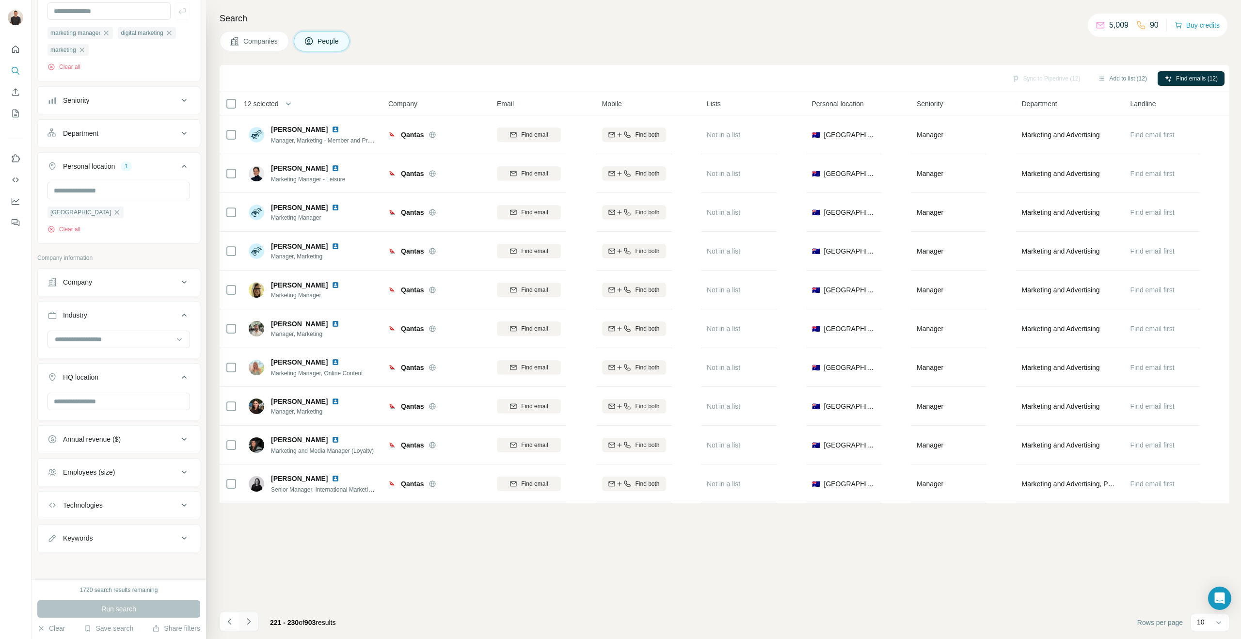
click at [249, 621] on icon "Navigate to next page" at bounding box center [248, 621] width 3 height 6
click at [252, 620] on icon "Navigate to next page" at bounding box center [249, 622] width 10 height 10
click at [252, 619] on icon "Navigate to next page" at bounding box center [249, 622] width 10 height 10
click at [248, 628] on button "Navigate to next page" at bounding box center [248, 621] width 19 height 19
click at [251, 618] on icon "Navigate to next page" at bounding box center [249, 622] width 10 height 10
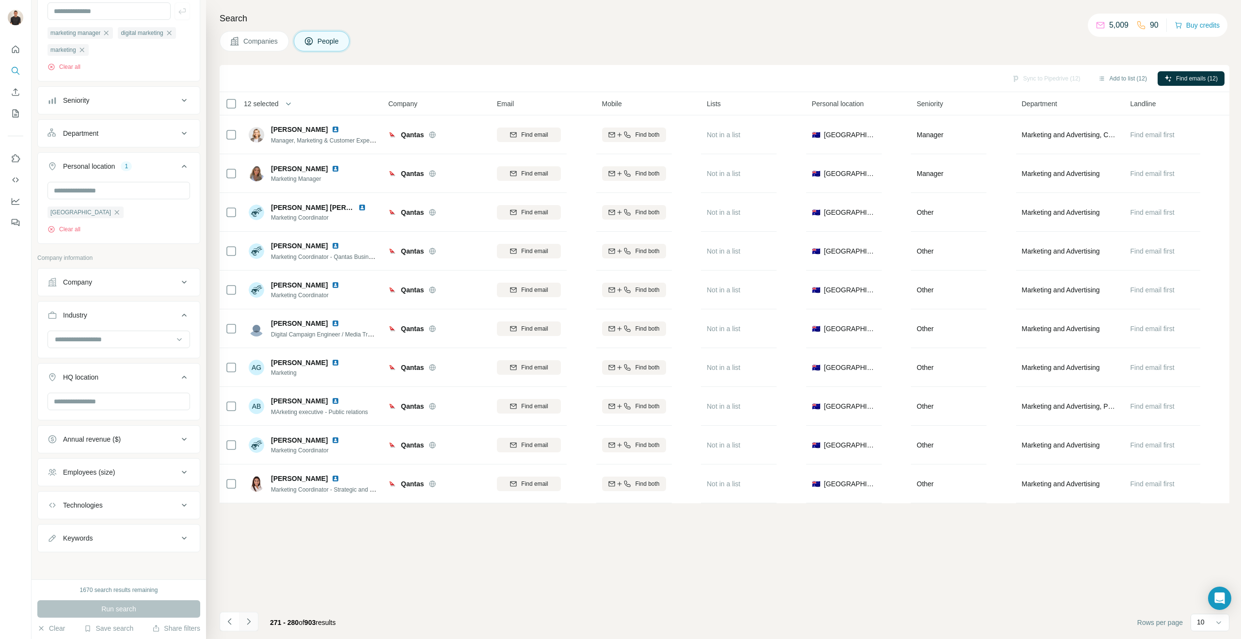
click at [248, 624] on icon "Navigate to next page" at bounding box center [249, 622] width 10 height 10
click at [251, 623] on icon "Navigate to next page" at bounding box center [249, 622] width 10 height 10
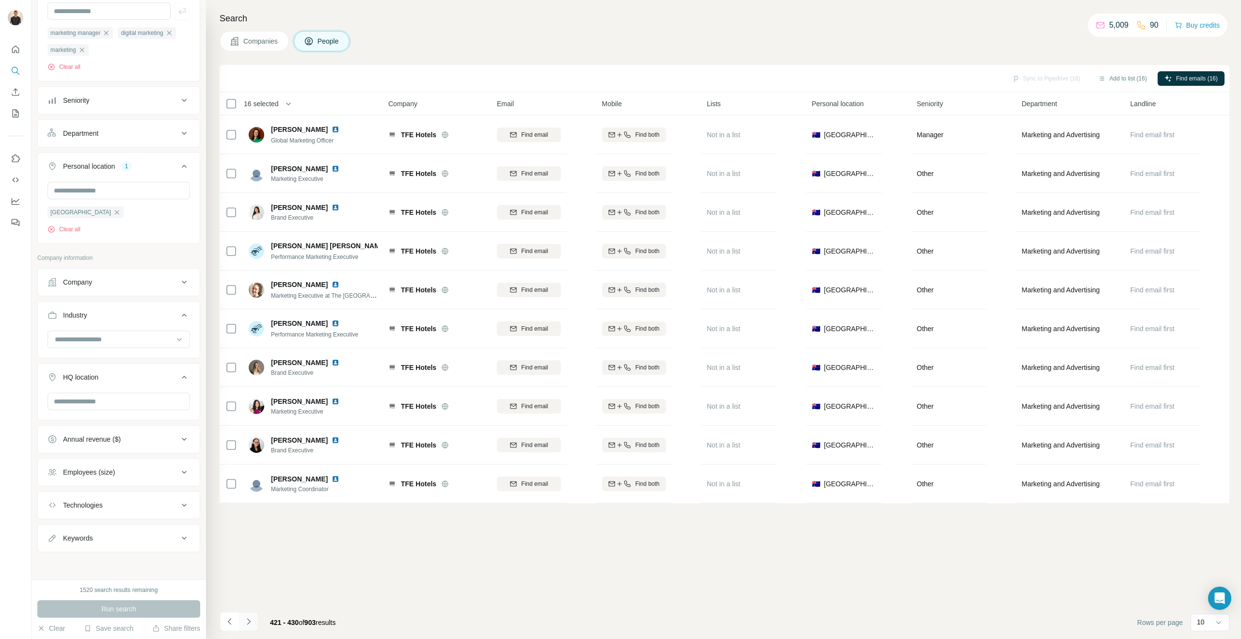
click at [249, 621] on icon "Navigate to next page" at bounding box center [248, 621] width 3 height 6
click at [248, 624] on icon "Navigate to next page" at bounding box center [249, 622] width 10 height 10
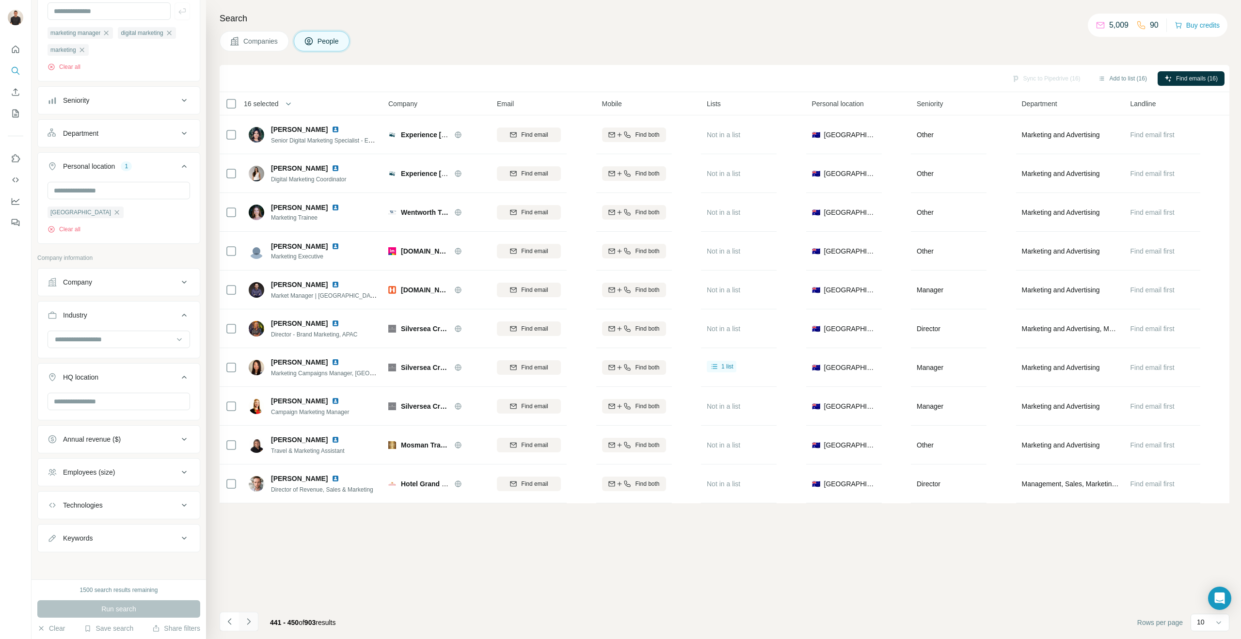
click at [247, 619] on icon "Navigate to next page" at bounding box center [248, 621] width 3 height 6
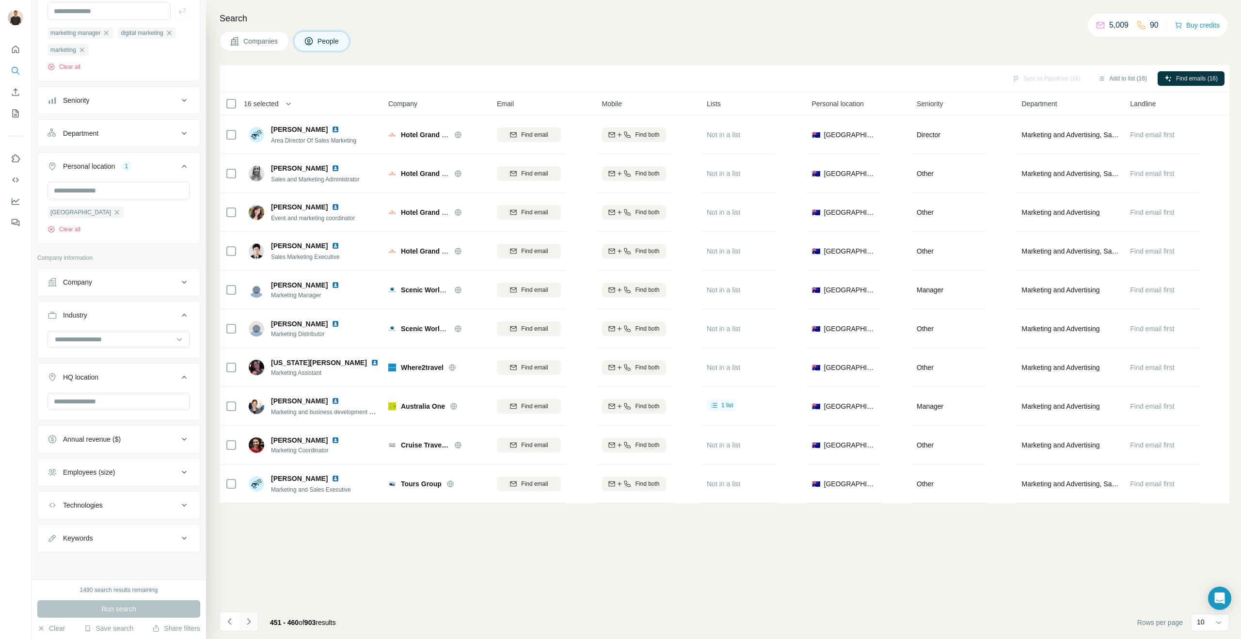
click at [251, 620] on icon "Navigate to next page" at bounding box center [249, 622] width 10 height 10
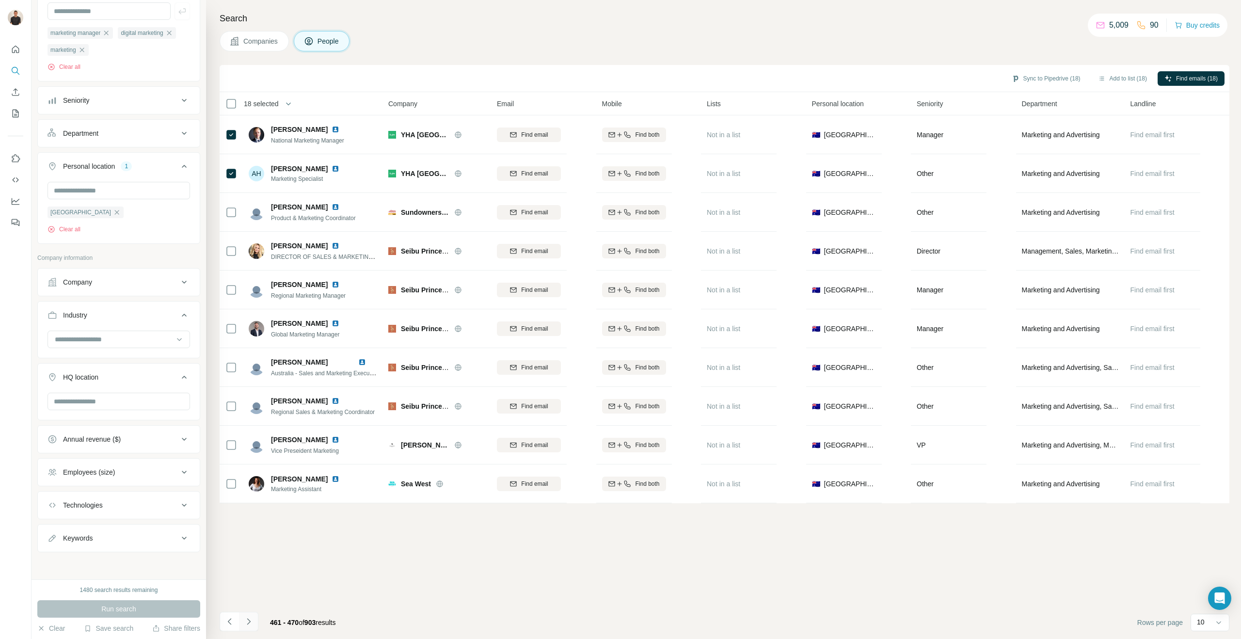
click at [249, 623] on icon "Navigate to next page" at bounding box center [249, 622] width 10 height 10
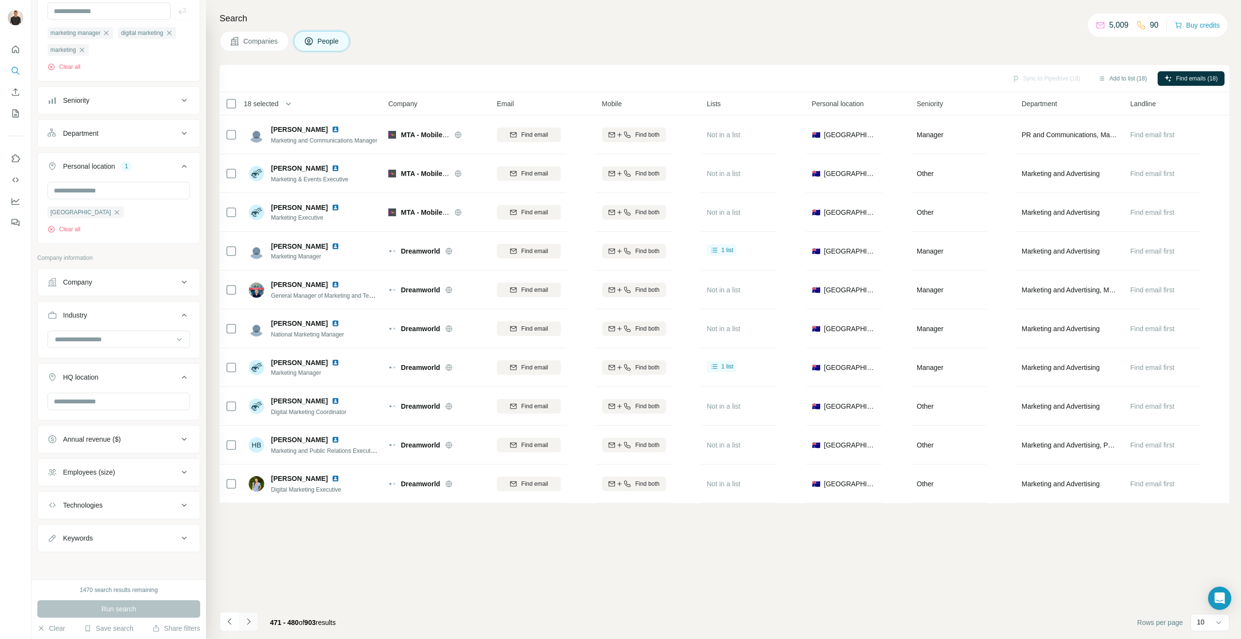
click at [252, 624] on icon "Navigate to next page" at bounding box center [249, 622] width 10 height 10
click at [247, 619] on icon "Navigate to next page" at bounding box center [248, 621] width 3 height 6
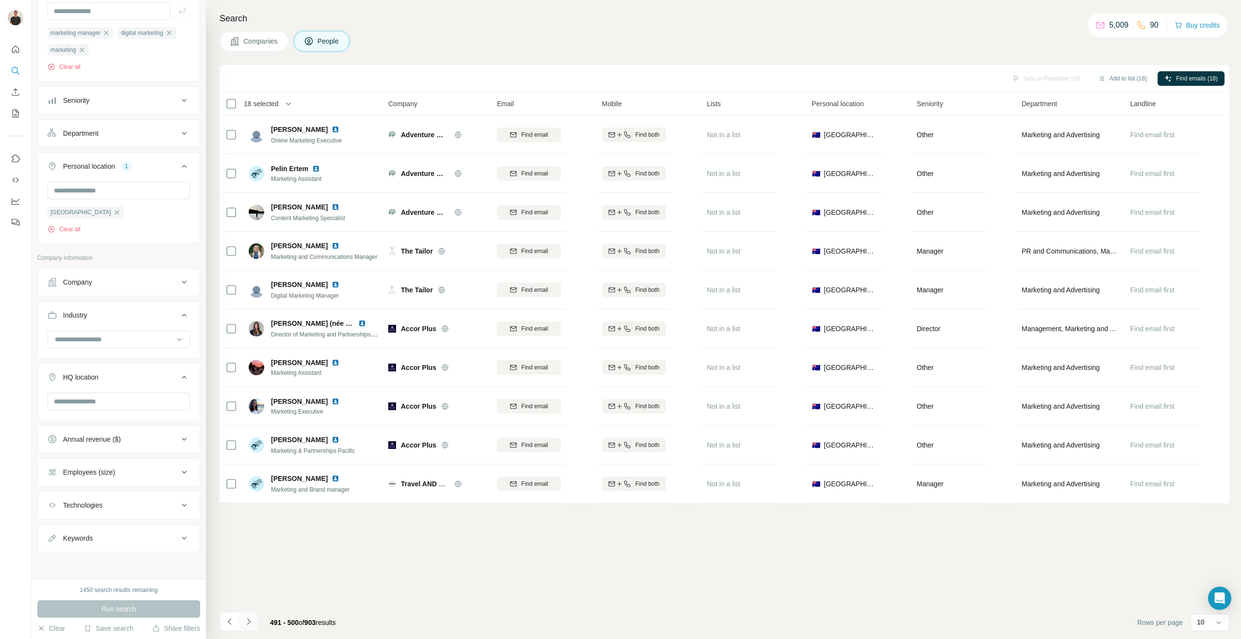
click at [248, 621] on icon "Navigate to next page" at bounding box center [249, 622] width 10 height 10
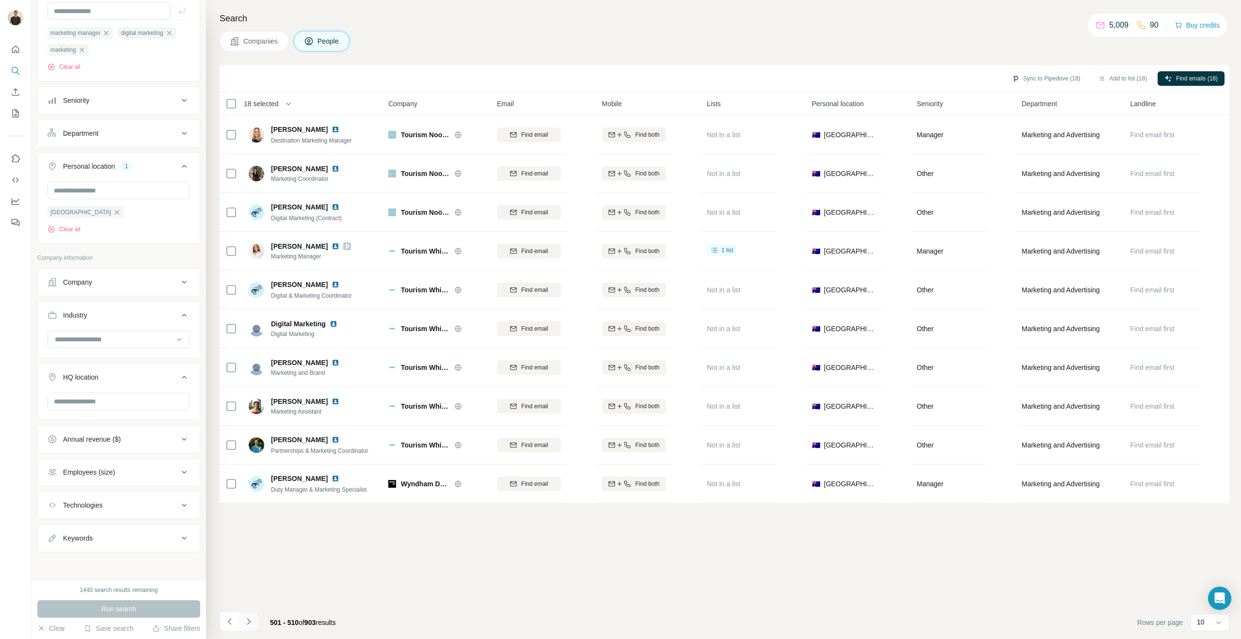
click at [247, 624] on icon "Navigate to next page" at bounding box center [249, 622] width 10 height 10
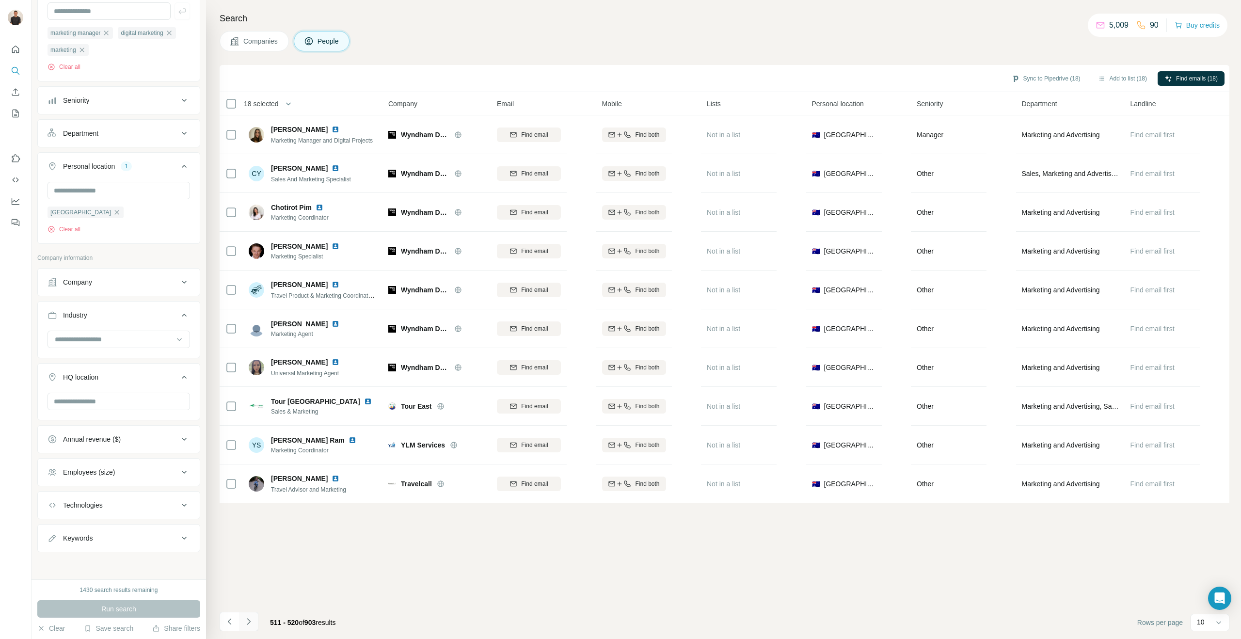
click at [253, 620] on button "Navigate to next page" at bounding box center [248, 621] width 19 height 19
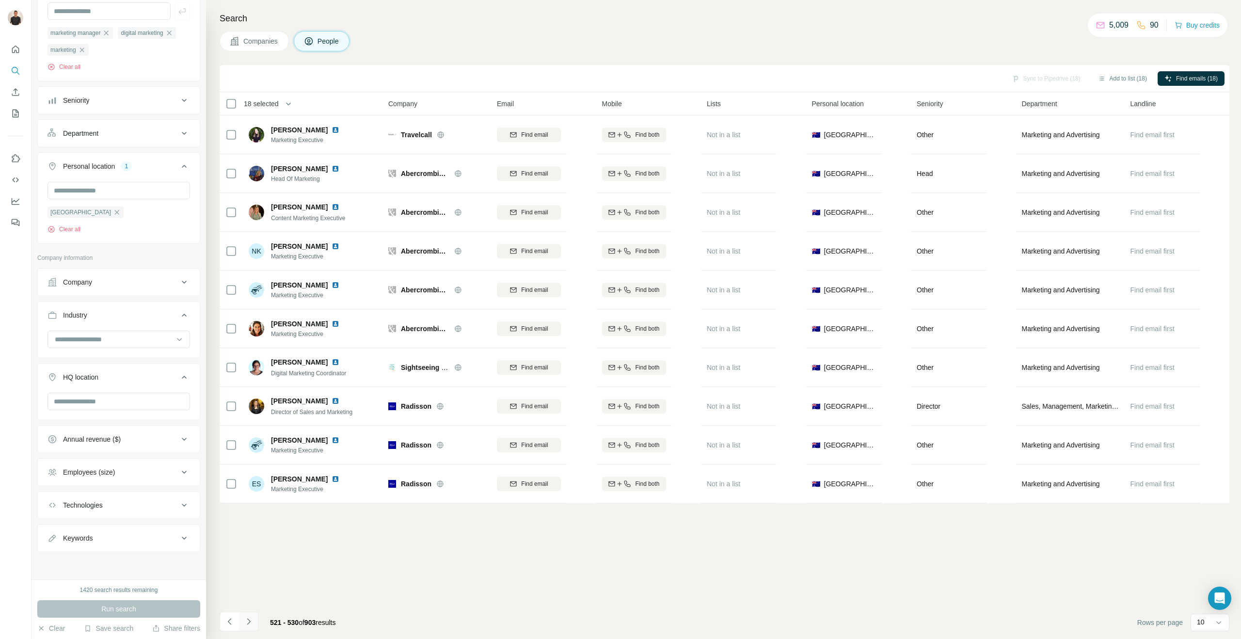
click at [246, 620] on icon "Navigate to next page" at bounding box center [249, 622] width 10 height 10
click at [248, 623] on icon "Navigate to next page" at bounding box center [248, 621] width 3 height 6
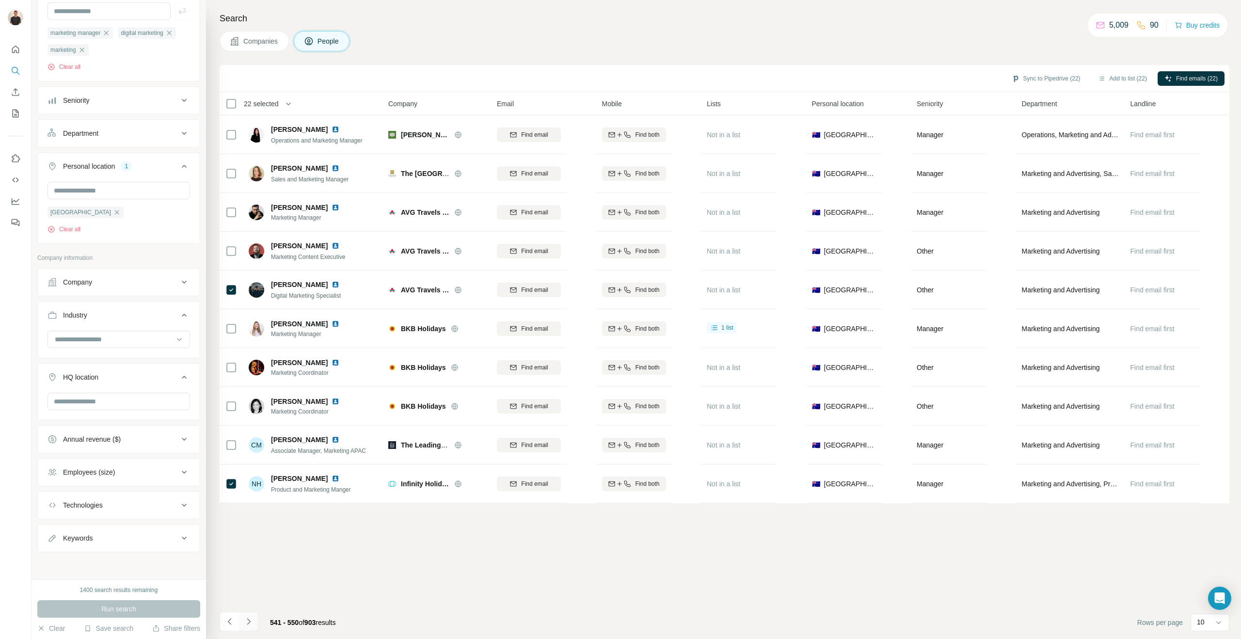
click at [252, 620] on icon "Navigate to next page" at bounding box center [249, 622] width 10 height 10
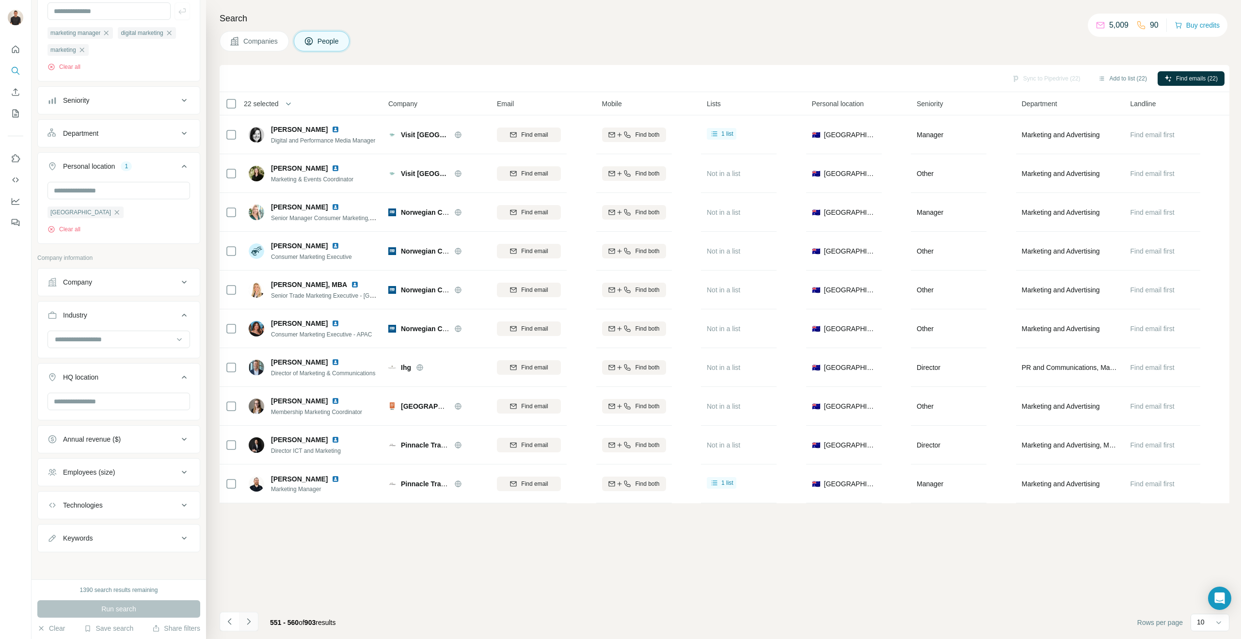
click at [248, 619] on icon "Navigate to next page" at bounding box center [249, 622] width 10 height 10
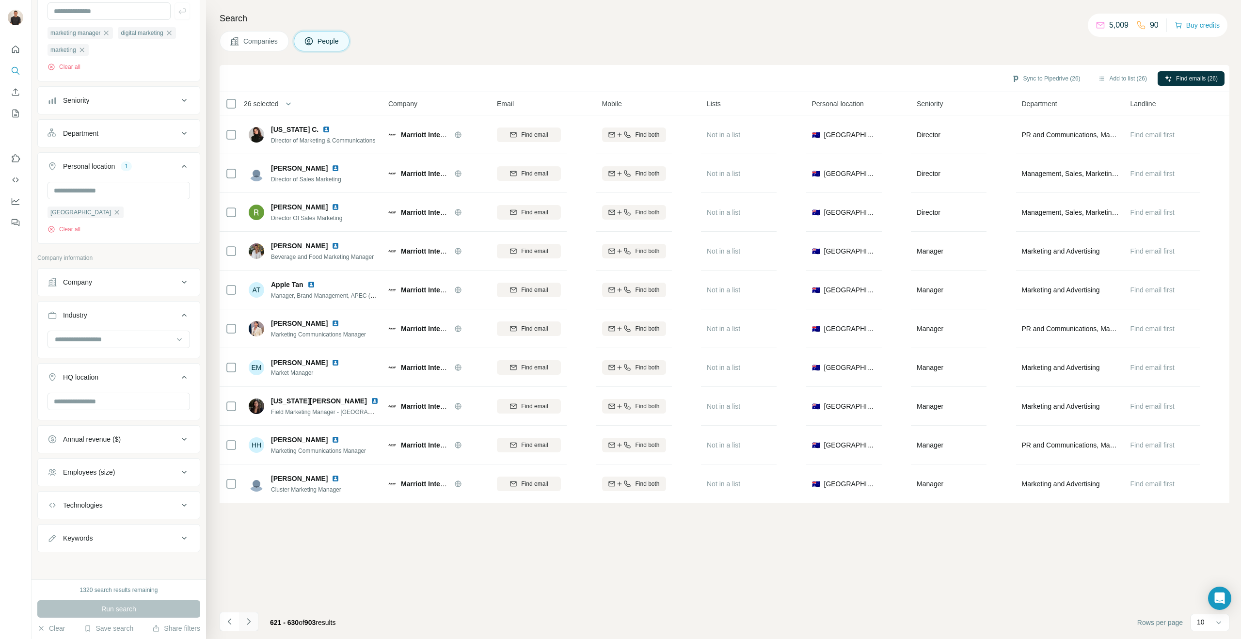
click at [250, 617] on icon "Navigate to next page" at bounding box center [249, 622] width 10 height 10
click at [252, 623] on icon "Navigate to next page" at bounding box center [249, 622] width 10 height 10
click at [251, 620] on icon "Navigate to next page" at bounding box center [249, 622] width 10 height 10
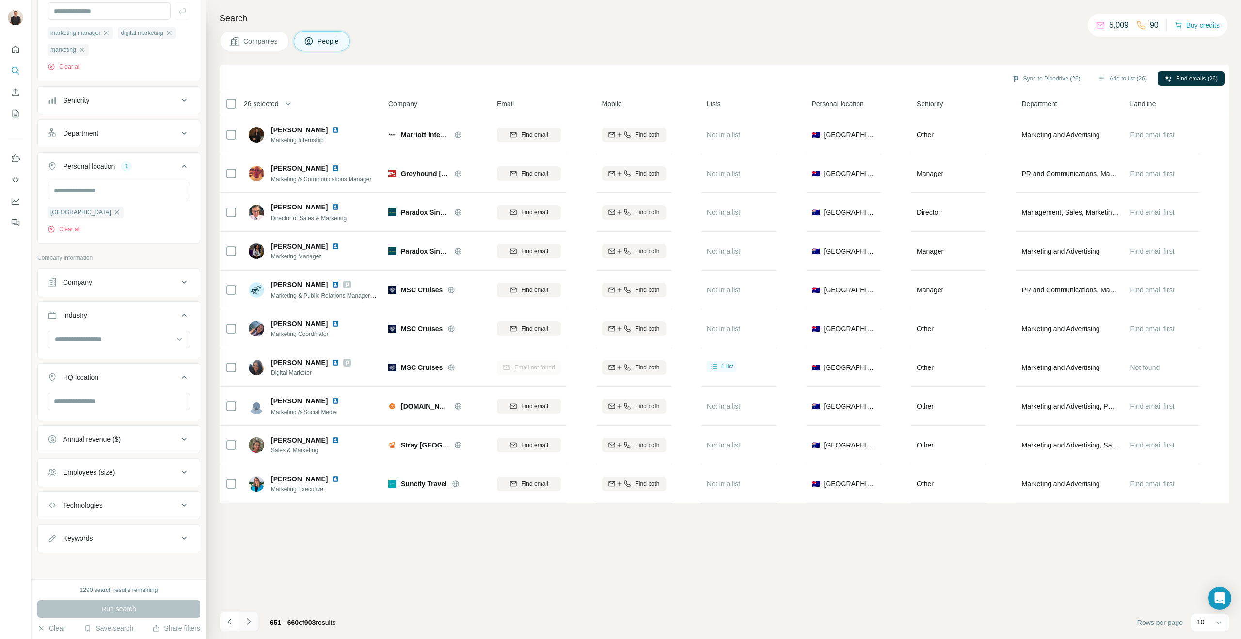
click at [247, 622] on icon "Navigate to next page" at bounding box center [249, 622] width 10 height 10
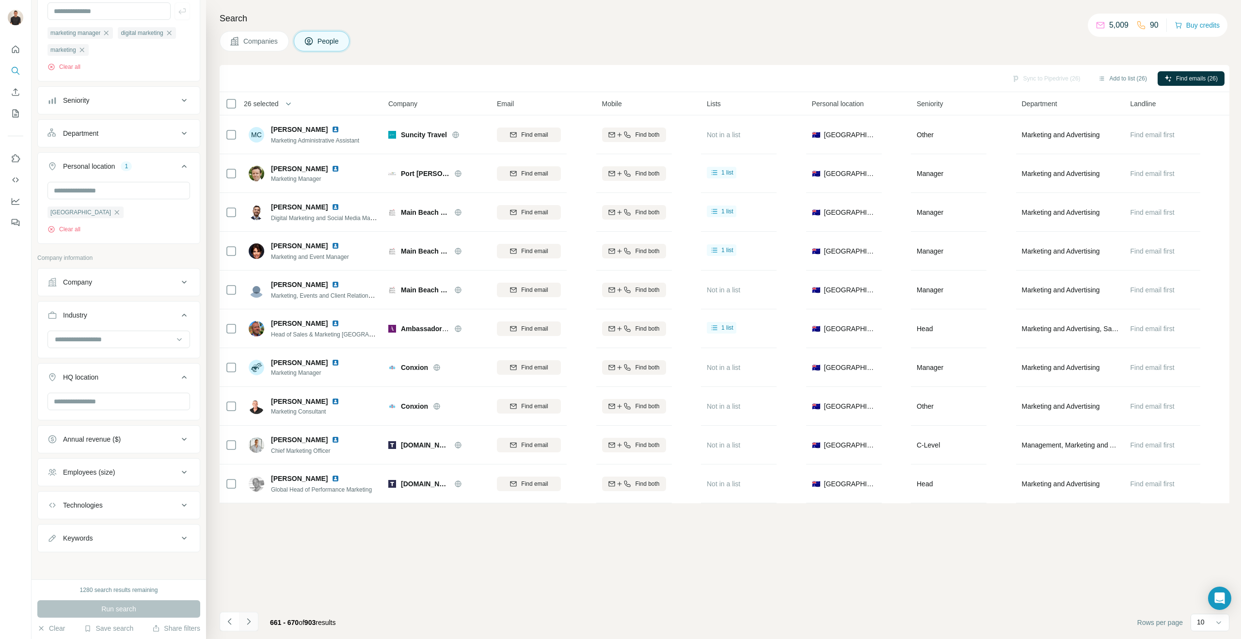
click at [249, 621] on icon "Navigate to next page" at bounding box center [248, 621] width 3 height 6
click at [251, 620] on icon "Navigate to next page" at bounding box center [249, 622] width 10 height 10
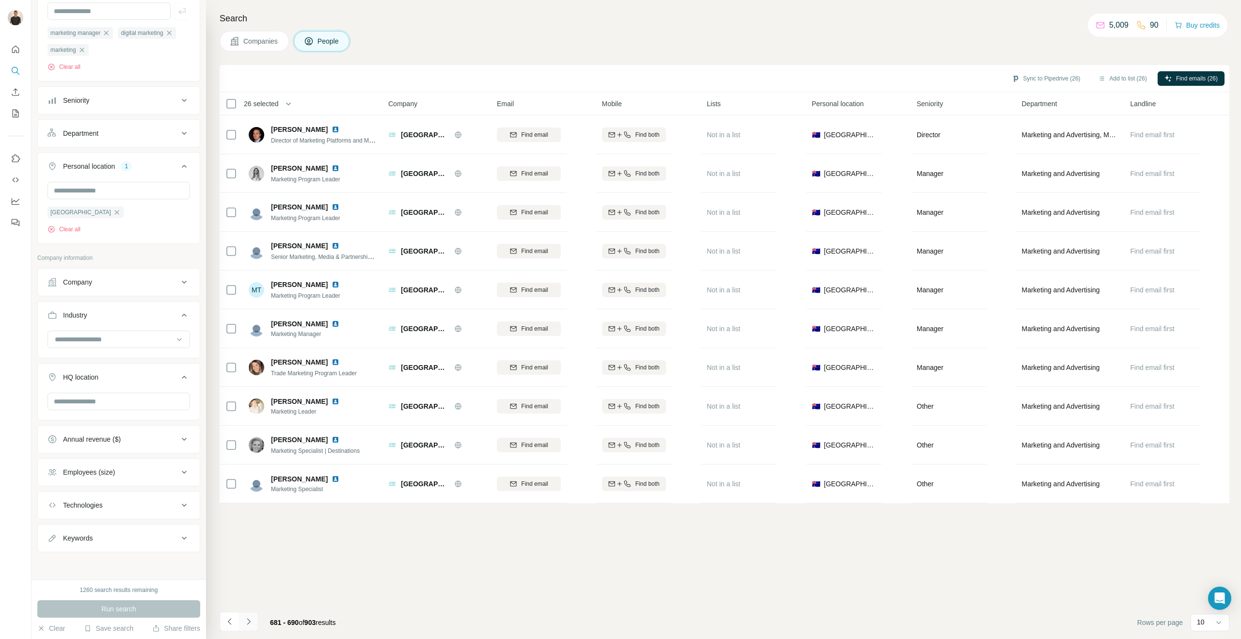
click at [252, 622] on icon "Navigate to next page" at bounding box center [249, 622] width 10 height 10
click at [247, 623] on icon "Navigate to next page" at bounding box center [249, 622] width 10 height 10
click at [250, 621] on icon "Navigate to next page" at bounding box center [248, 621] width 3 height 6
click at [249, 621] on icon "Navigate to next page" at bounding box center [249, 622] width 10 height 10
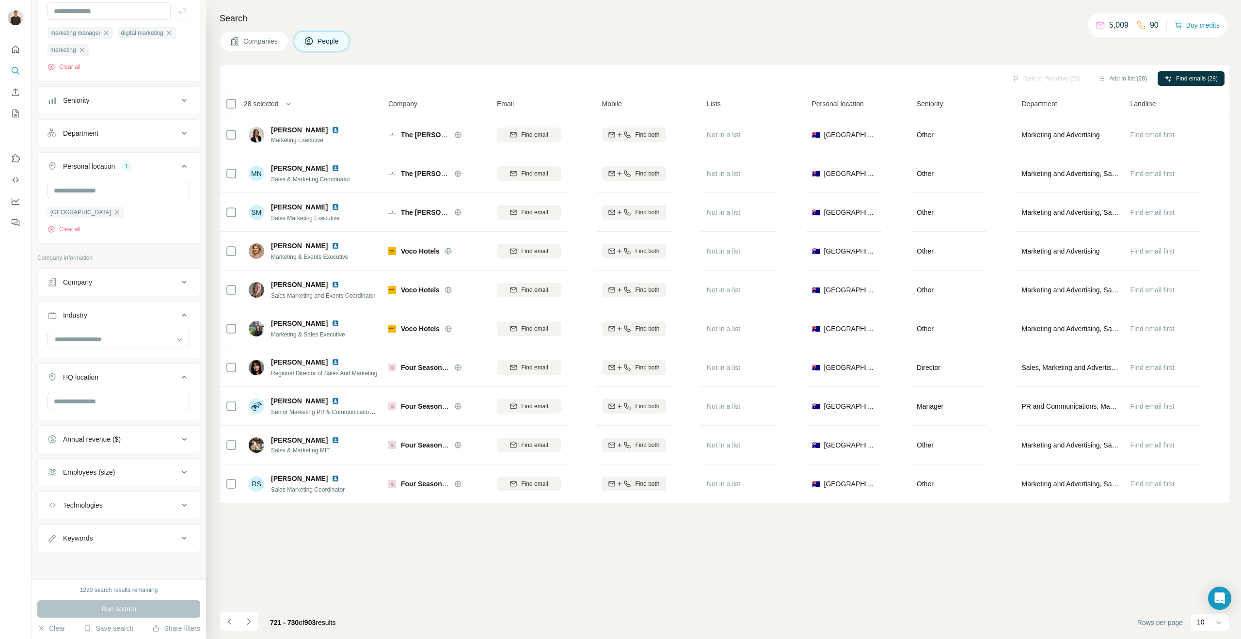
click at [247, 621] on icon "Navigate to next page" at bounding box center [249, 622] width 10 height 10
click at [251, 620] on icon "Navigate to next page" at bounding box center [249, 622] width 10 height 10
click at [1115, 77] on button "Add to list (28)" at bounding box center [1122, 78] width 63 height 15
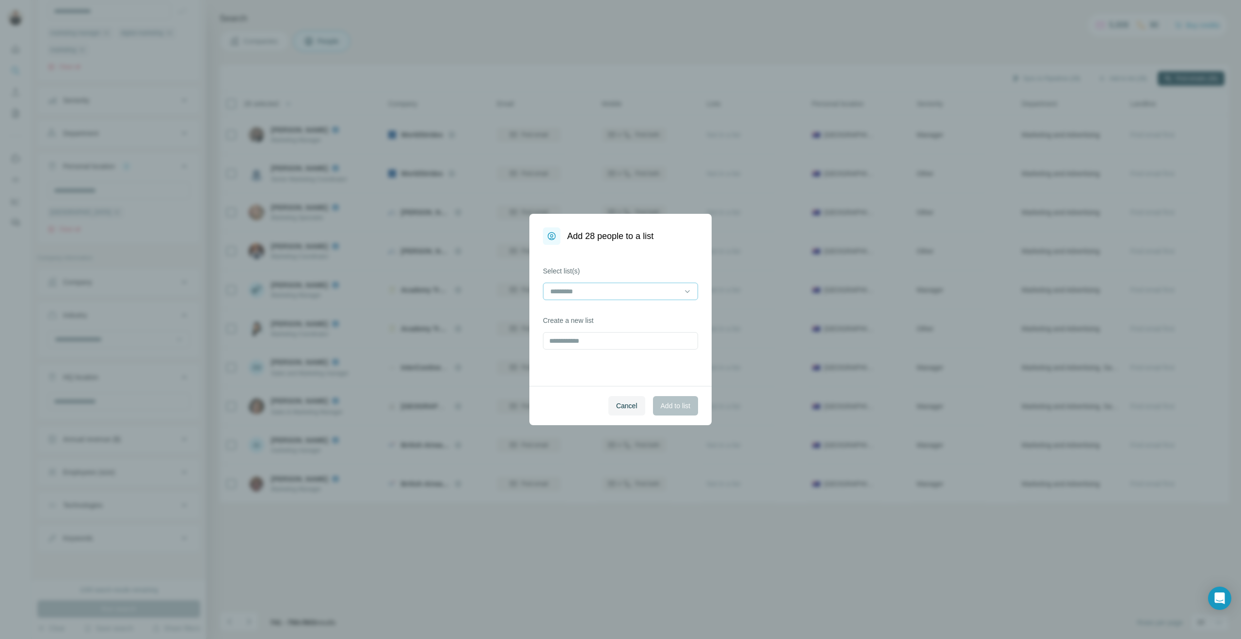
click at [578, 290] on input at bounding box center [614, 291] width 131 height 11
click at [589, 312] on p "Travel + Accom" at bounding box center [574, 313] width 47 height 10
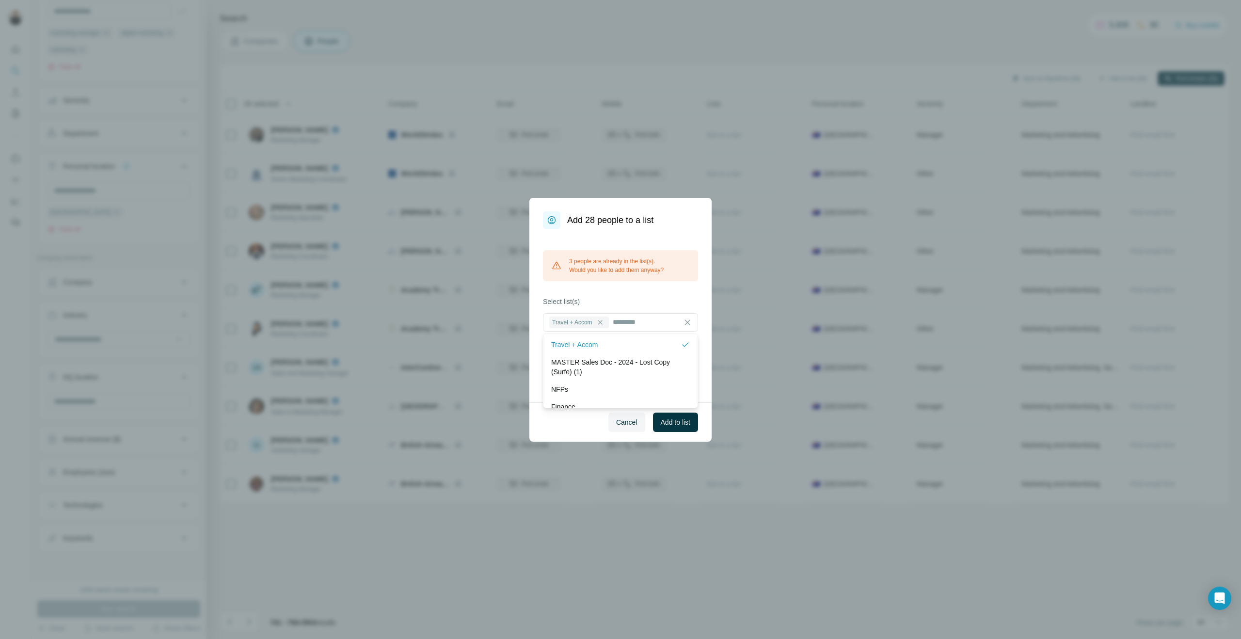
click at [638, 297] on label "Select list(s)" at bounding box center [620, 302] width 155 height 10
click at [676, 415] on button "Add to list" at bounding box center [675, 422] width 45 height 19
click at [675, 423] on span "Add to list" at bounding box center [676, 422] width 30 height 10
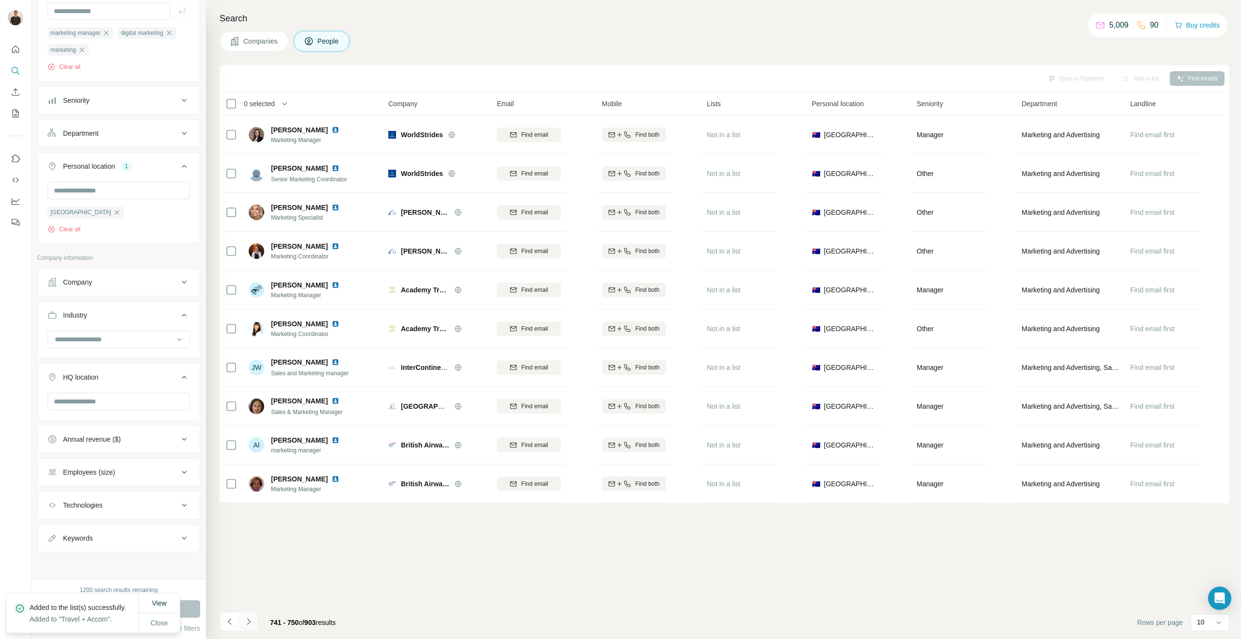
click at [444, 34] on div "Companies People" at bounding box center [725, 41] width 1010 height 20
click at [248, 621] on icon "Navigate to next page" at bounding box center [249, 622] width 10 height 10
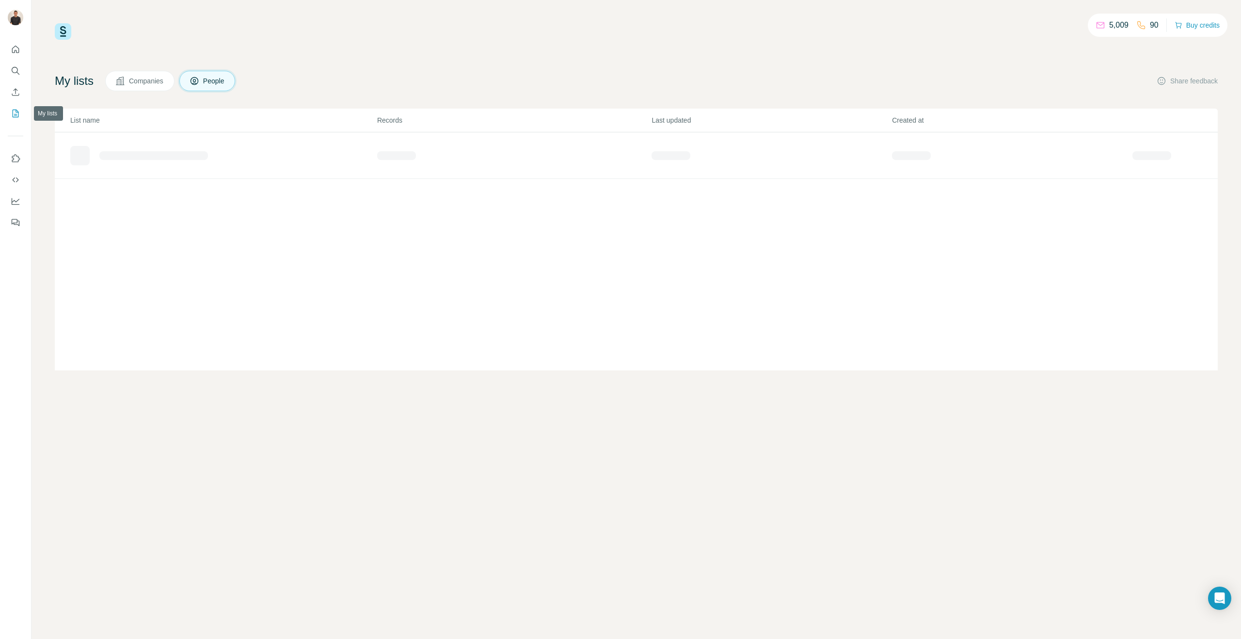
click at [14, 116] on icon "My lists" at bounding box center [16, 114] width 10 height 10
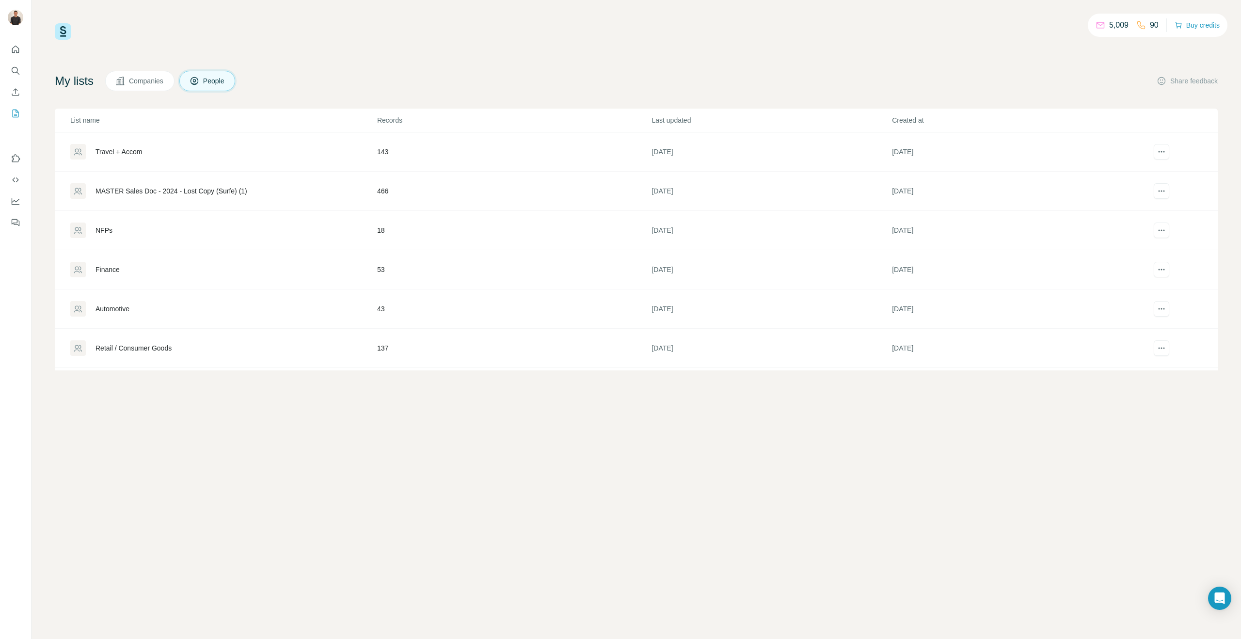
click at [383, 149] on td "143" at bounding box center [514, 151] width 275 height 39
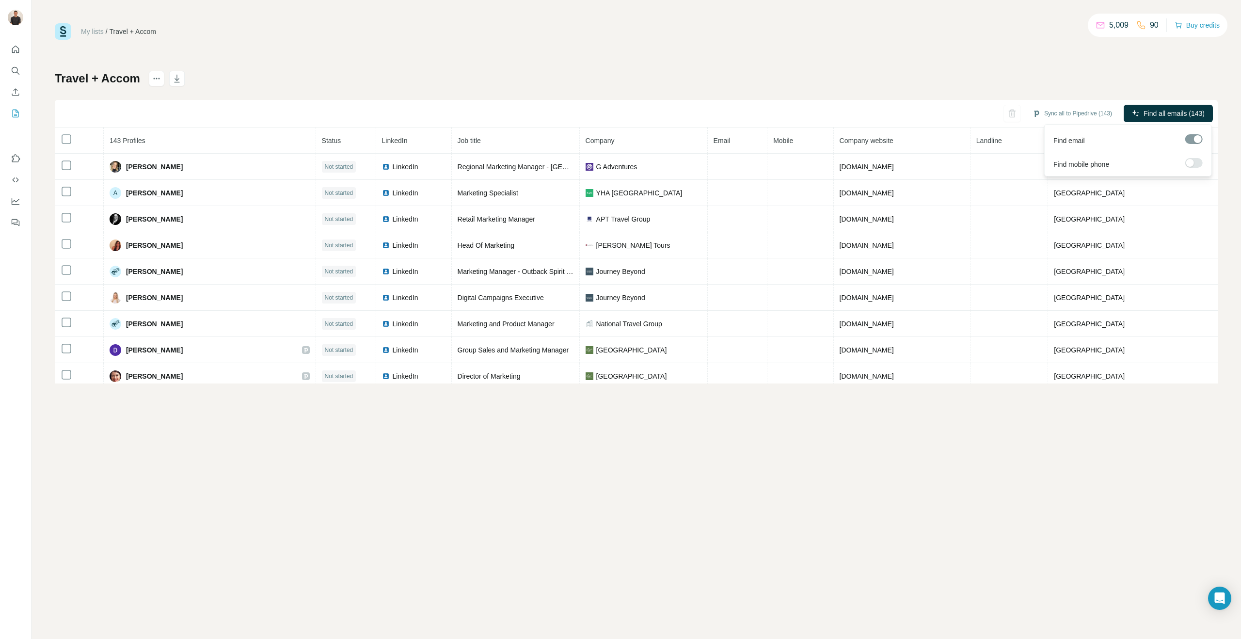
click at [1163, 112] on span "Find all emails (143)" at bounding box center [1174, 114] width 61 height 10
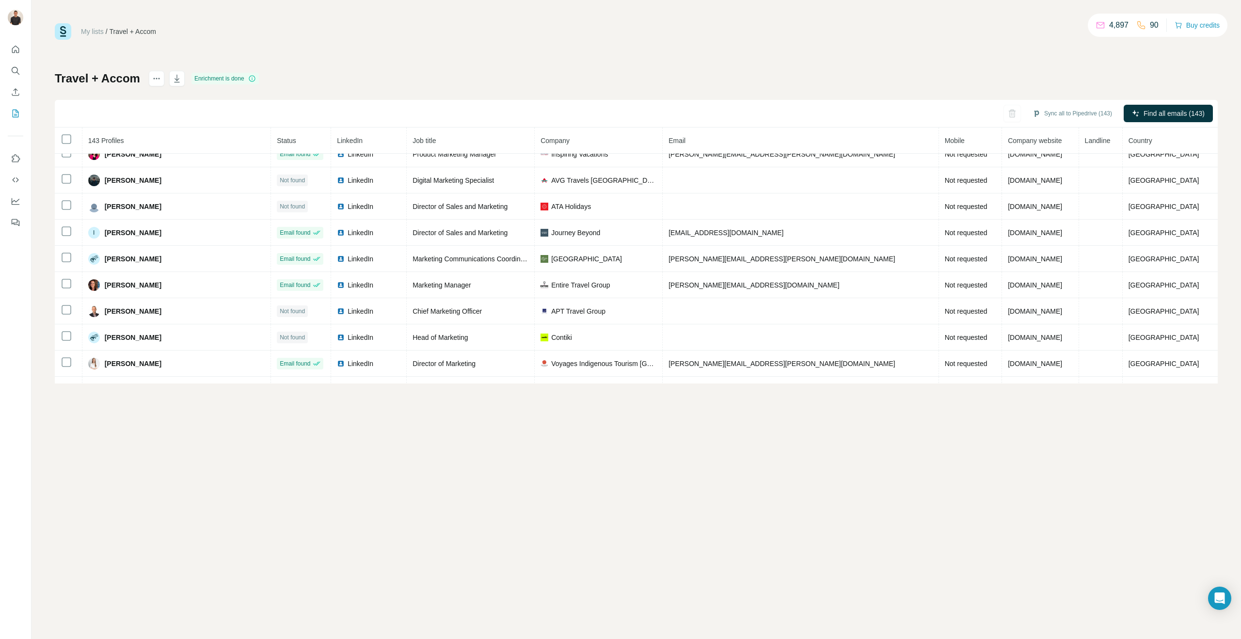
scroll to position [302, 0]
click at [1025, 113] on icon "button" at bounding box center [1026, 114] width 10 height 10
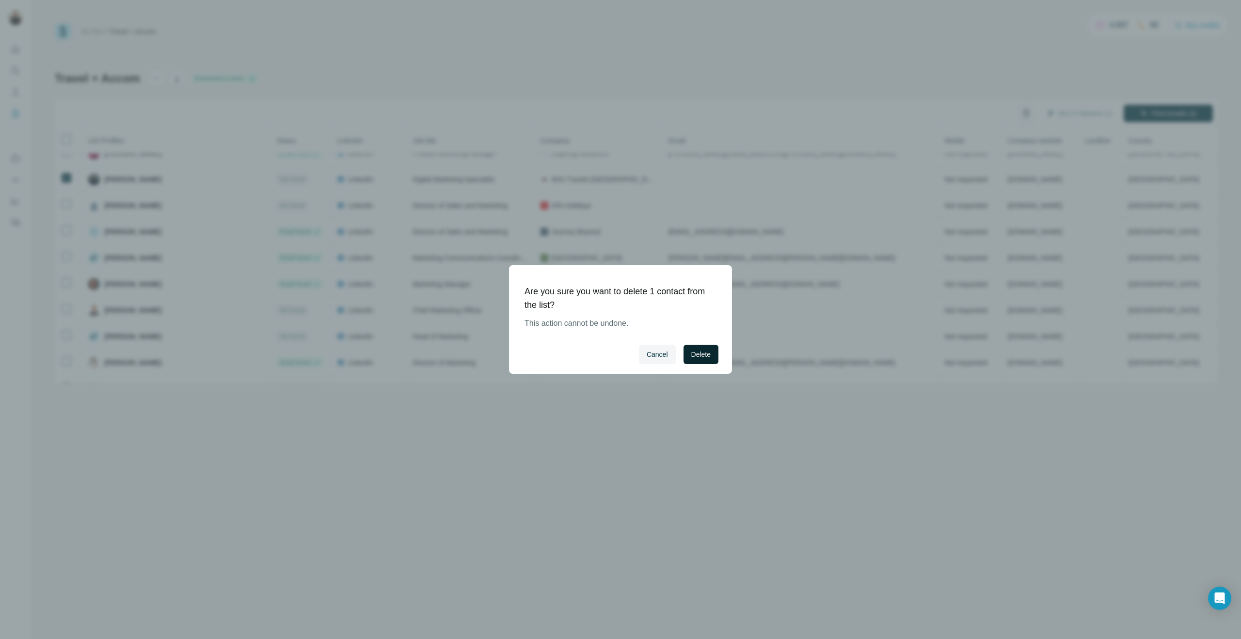
click at [701, 357] on span "Delete" at bounding box center [700, 355] width 19 height 10
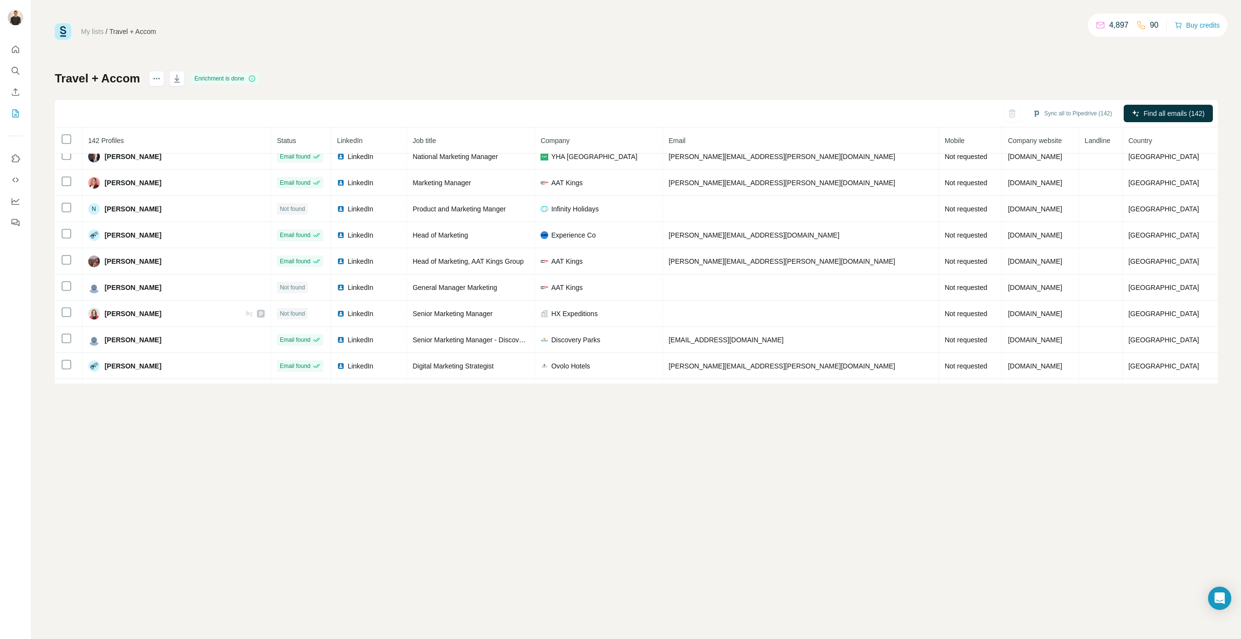
scroll to position [1341, 0]
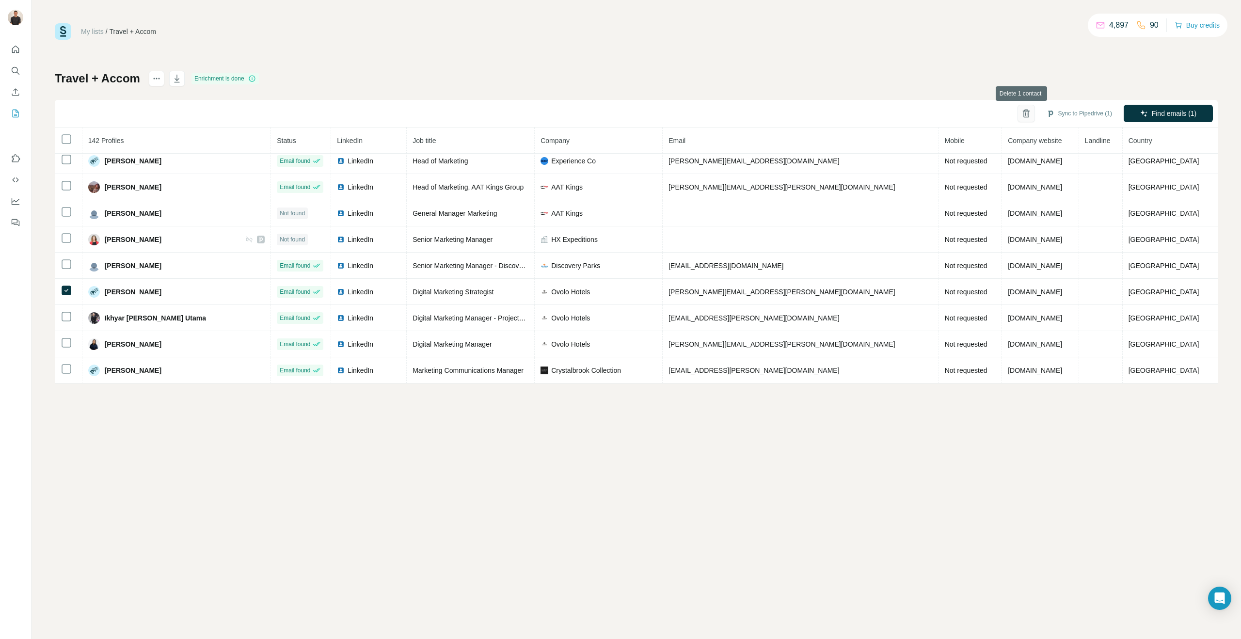
click at [1021, 115] on icon "button" at bounding box center [1026, 114] width 10 height 10
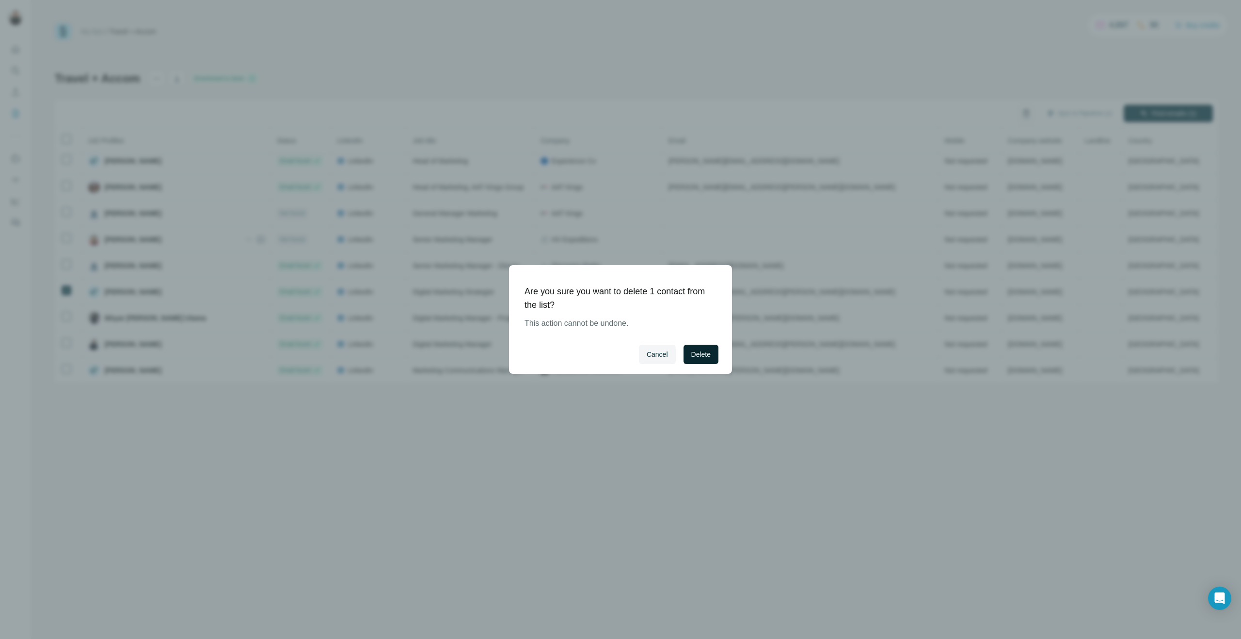
click at [704, 349] on button "Delete" at bounding box center [701, 354] width 35 height 19
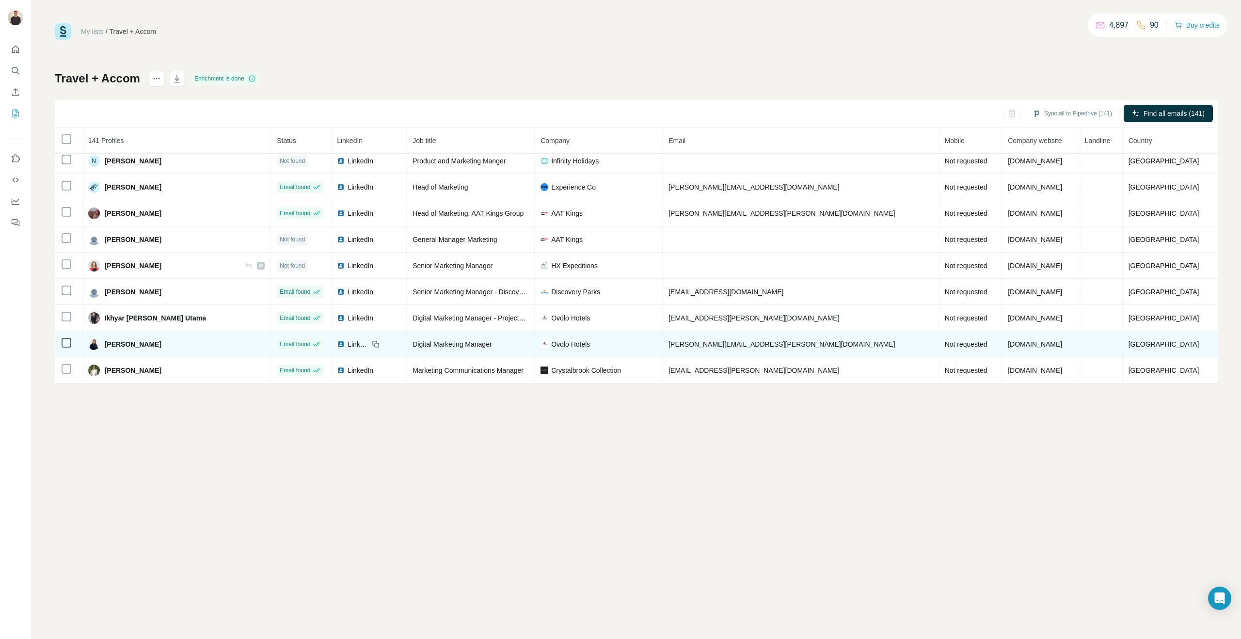
scroll to position [1367, 0]
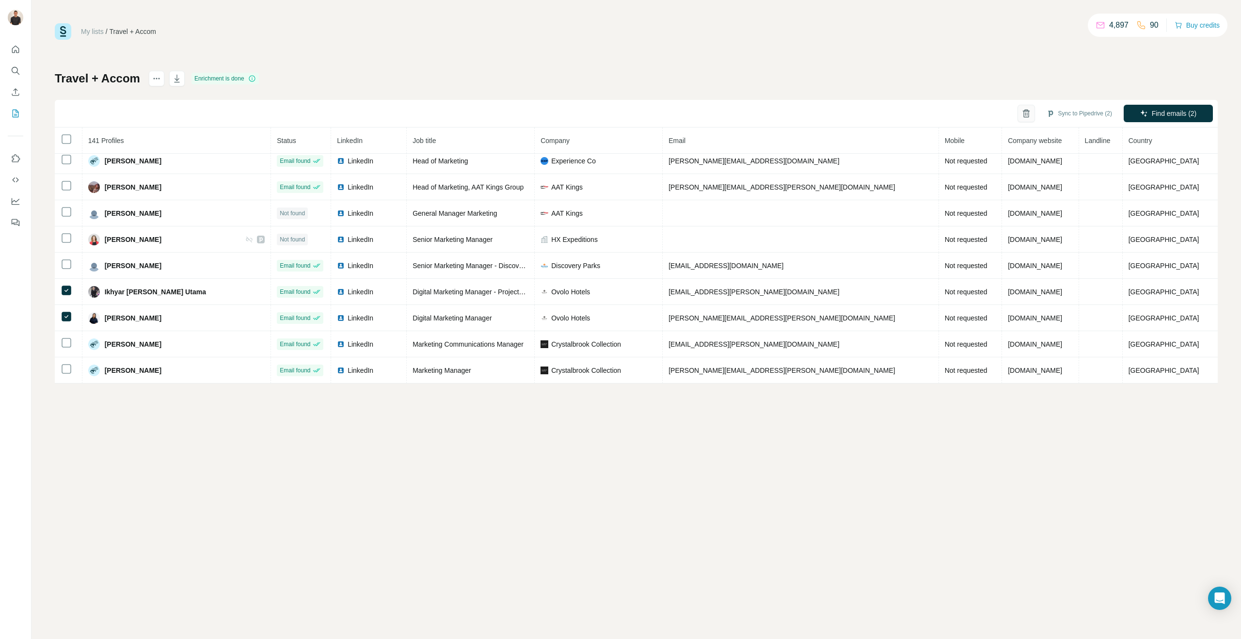
click at [1027, 115] on button "button" at bounding box center [1026, 113] width 17 height 17
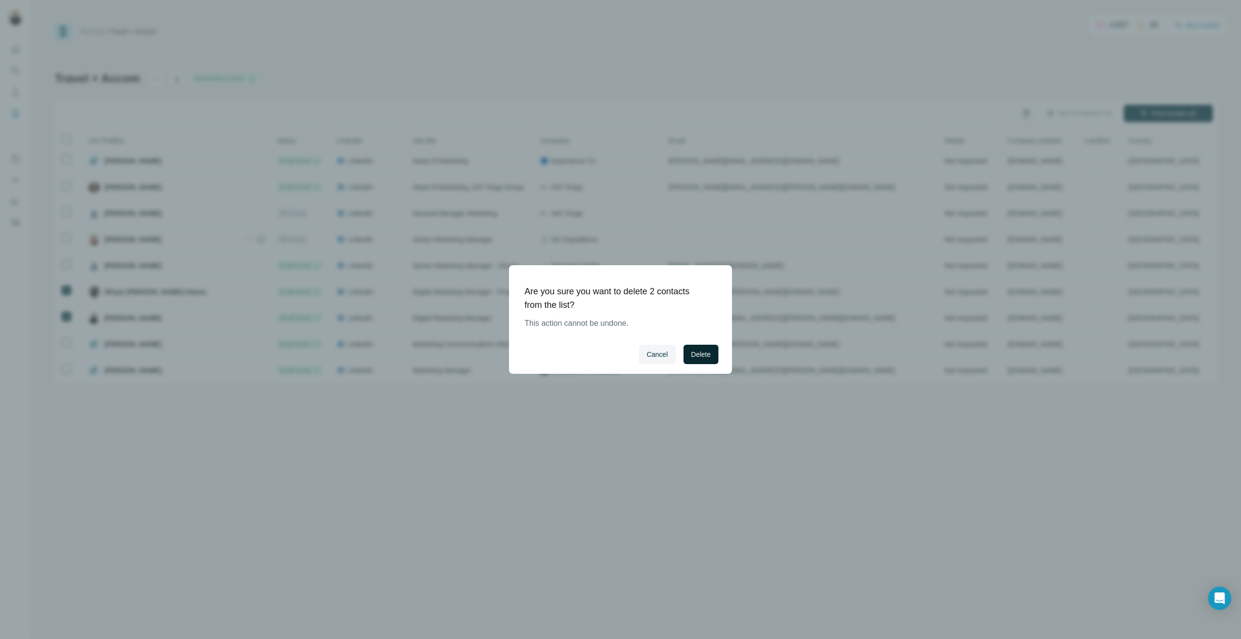
click at [700, 345] on button "Delete" at bounding box center [701, 354] width 35 height 19
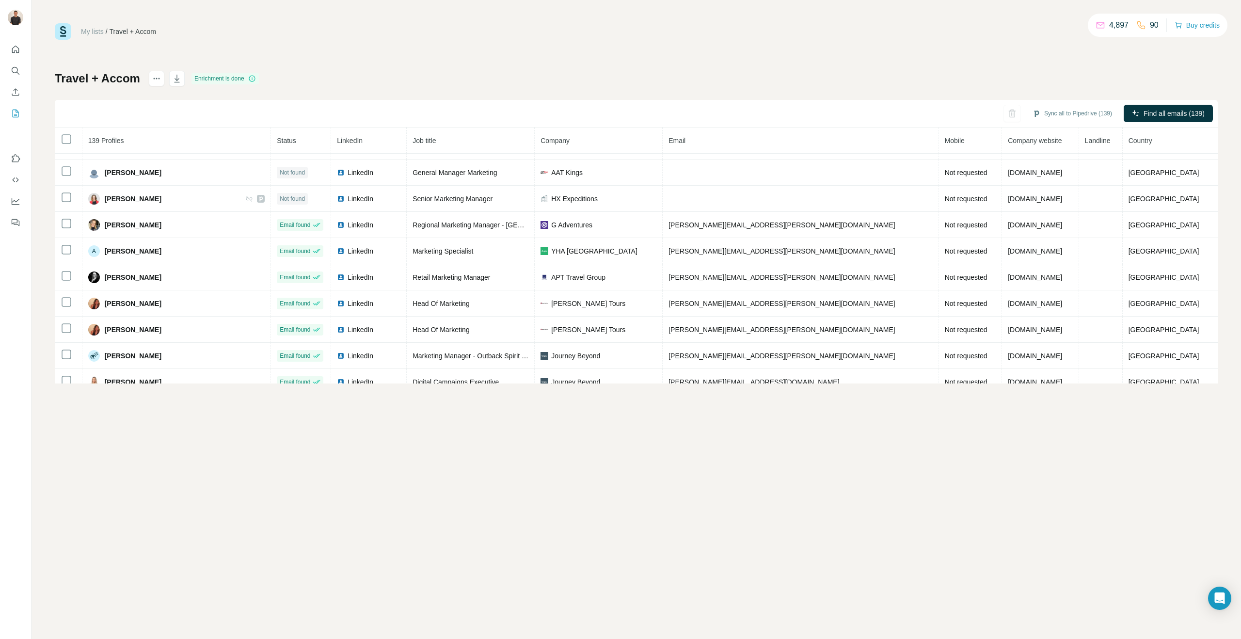
scroll to position [648, 0]
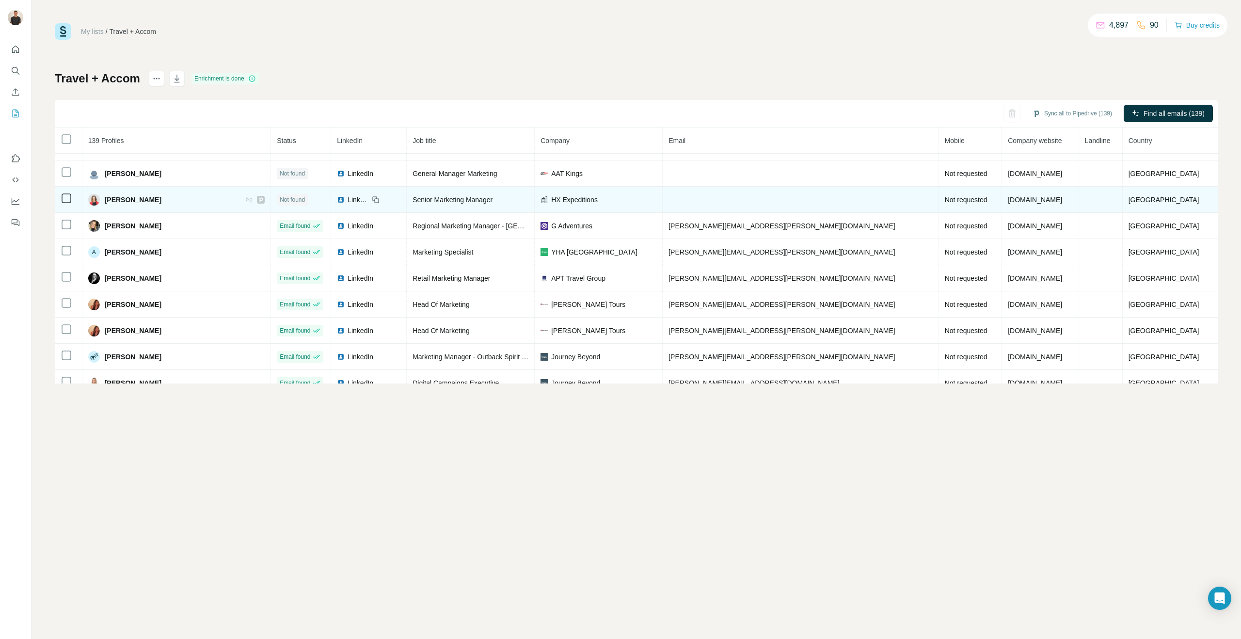
click at [337, 200] on div "LinkedIn" at bounding box center [353, 200] width 32 height 10
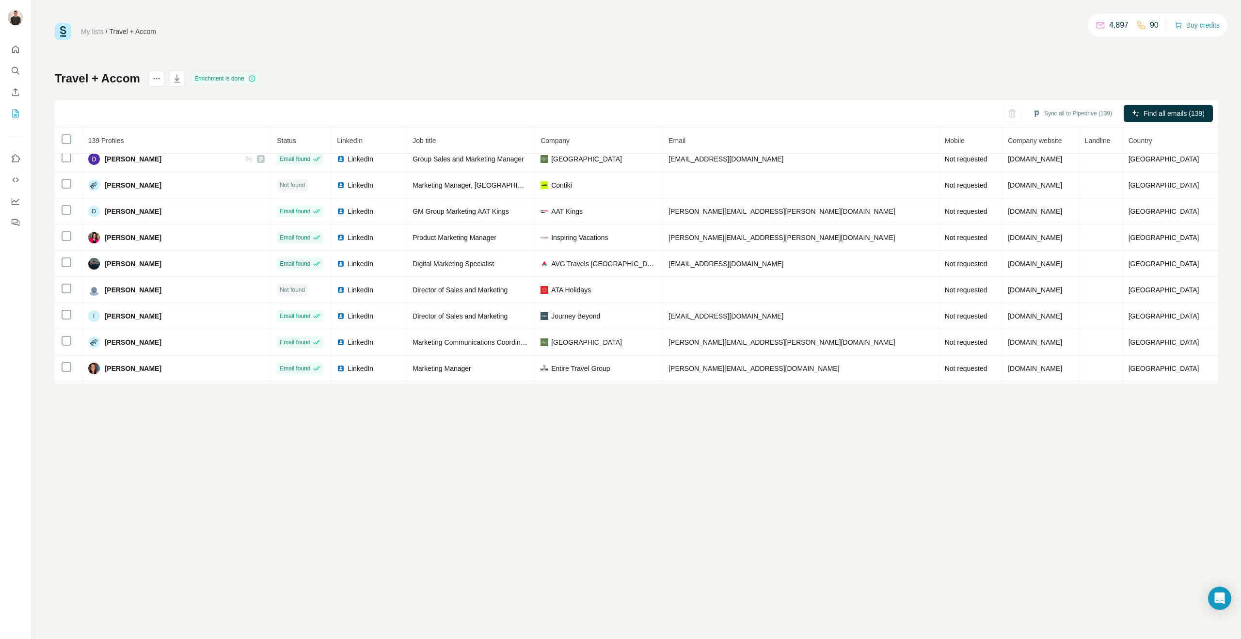
scroll to position [0, 0]
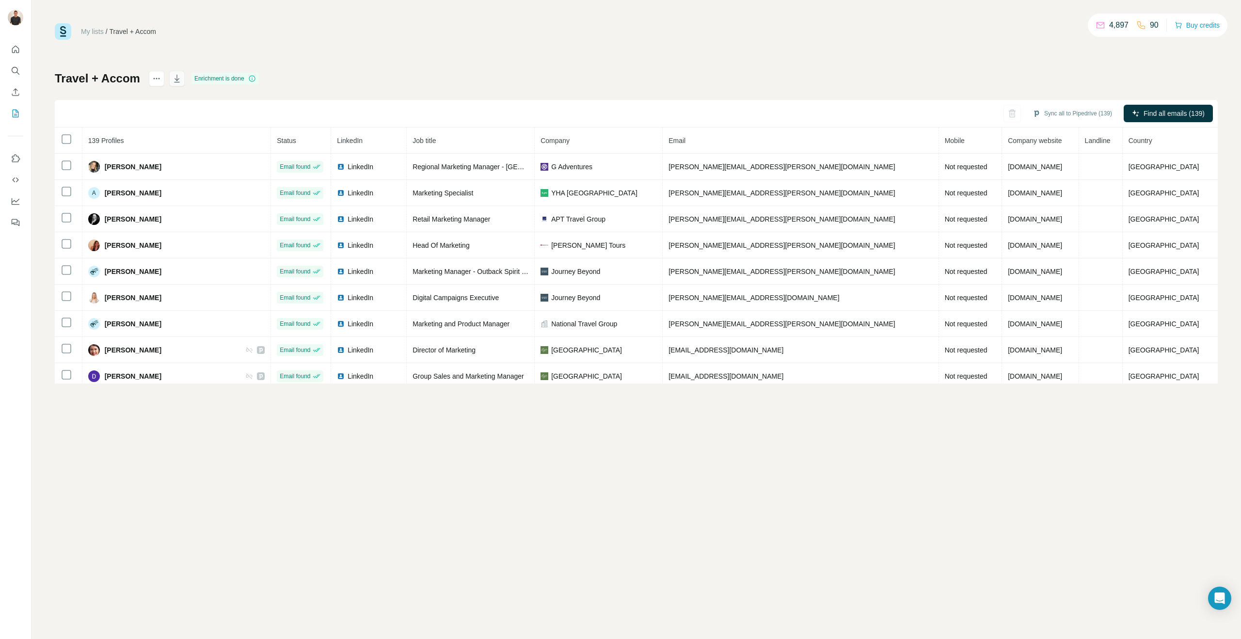
click at [175, 77] on icon "button" at bounding box center [177, 79] width 10 height 10
